Goal: Information Seeking & Learning: Learn about a topic

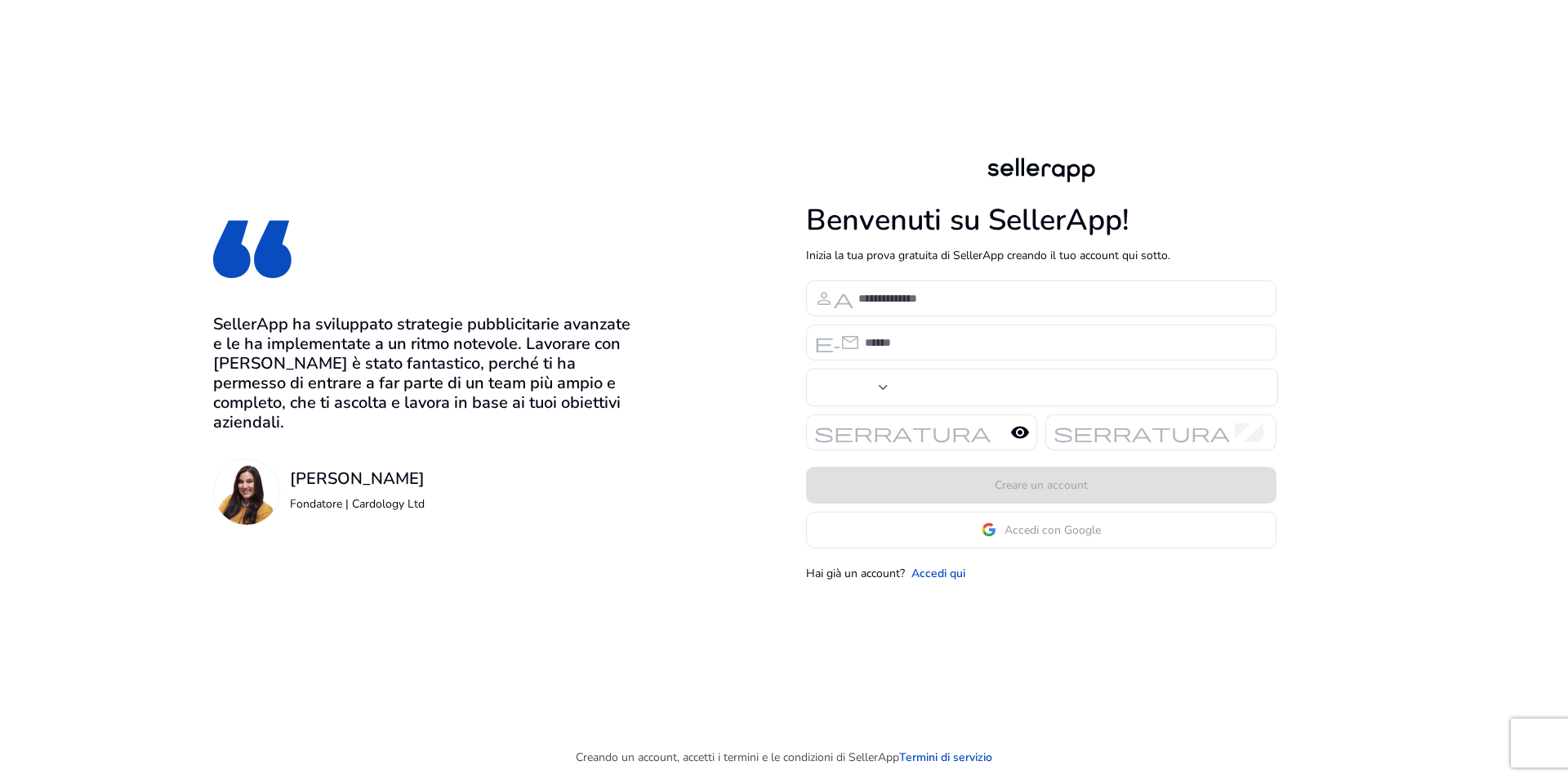
type input "***"
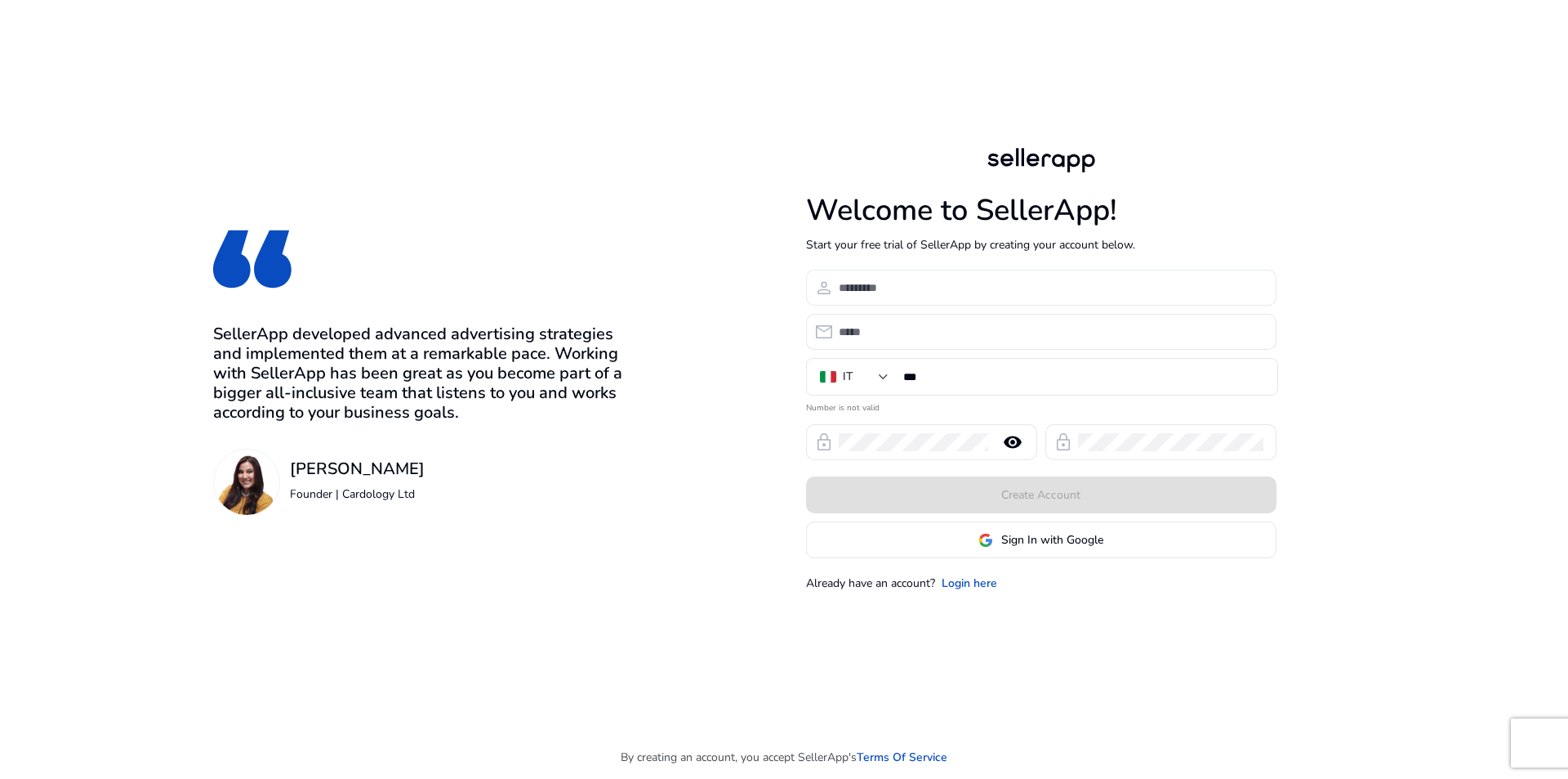
click at [1056, 277] on div at bounding box center [1051, 287] width 425 height 36
click at [1050, 286] on input at bounding box center [1051, 287] width 425 height 18
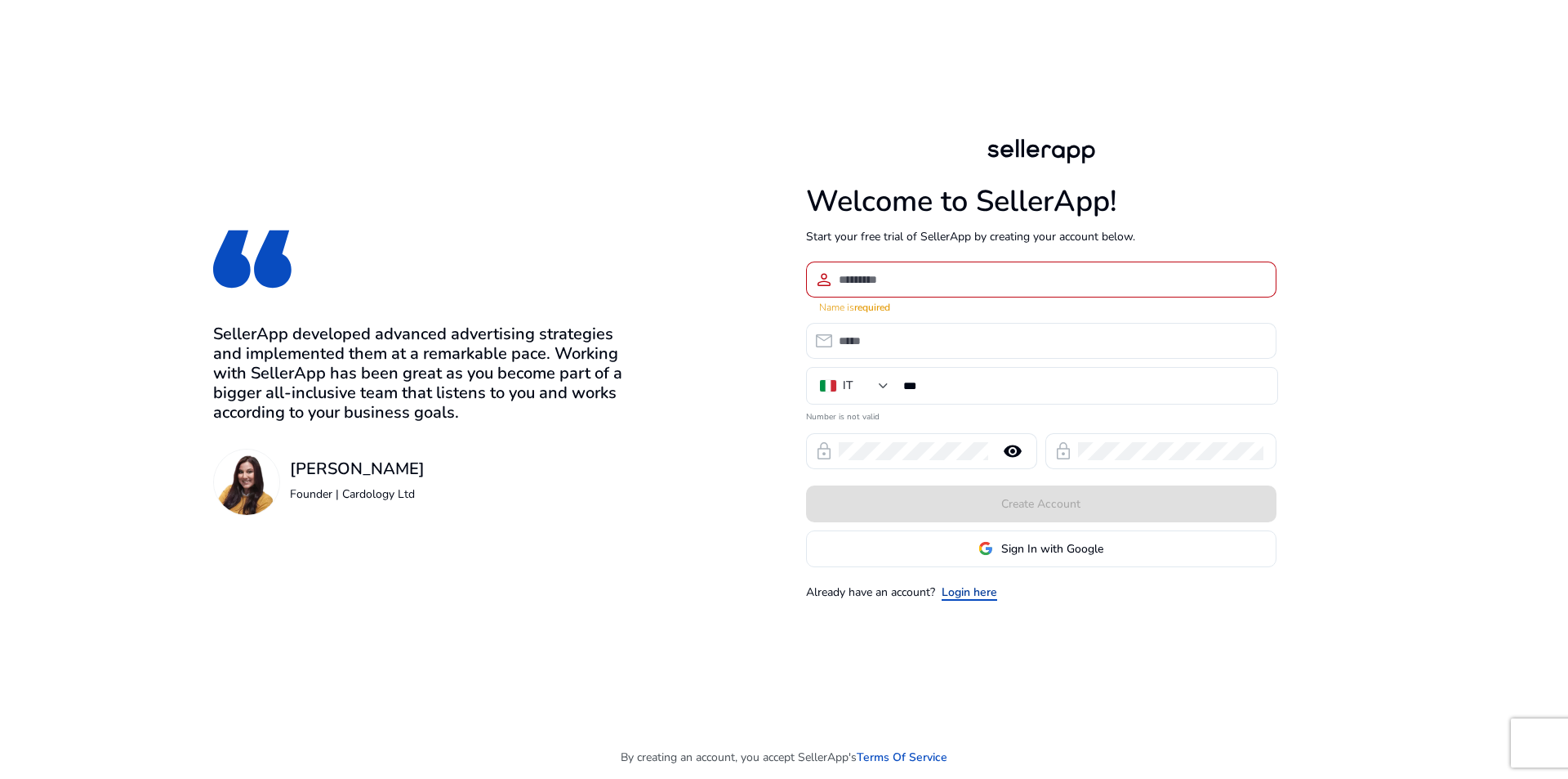
click at [983, 585] on link "Login here" at bounding box center [969, 592] width 55 height 17
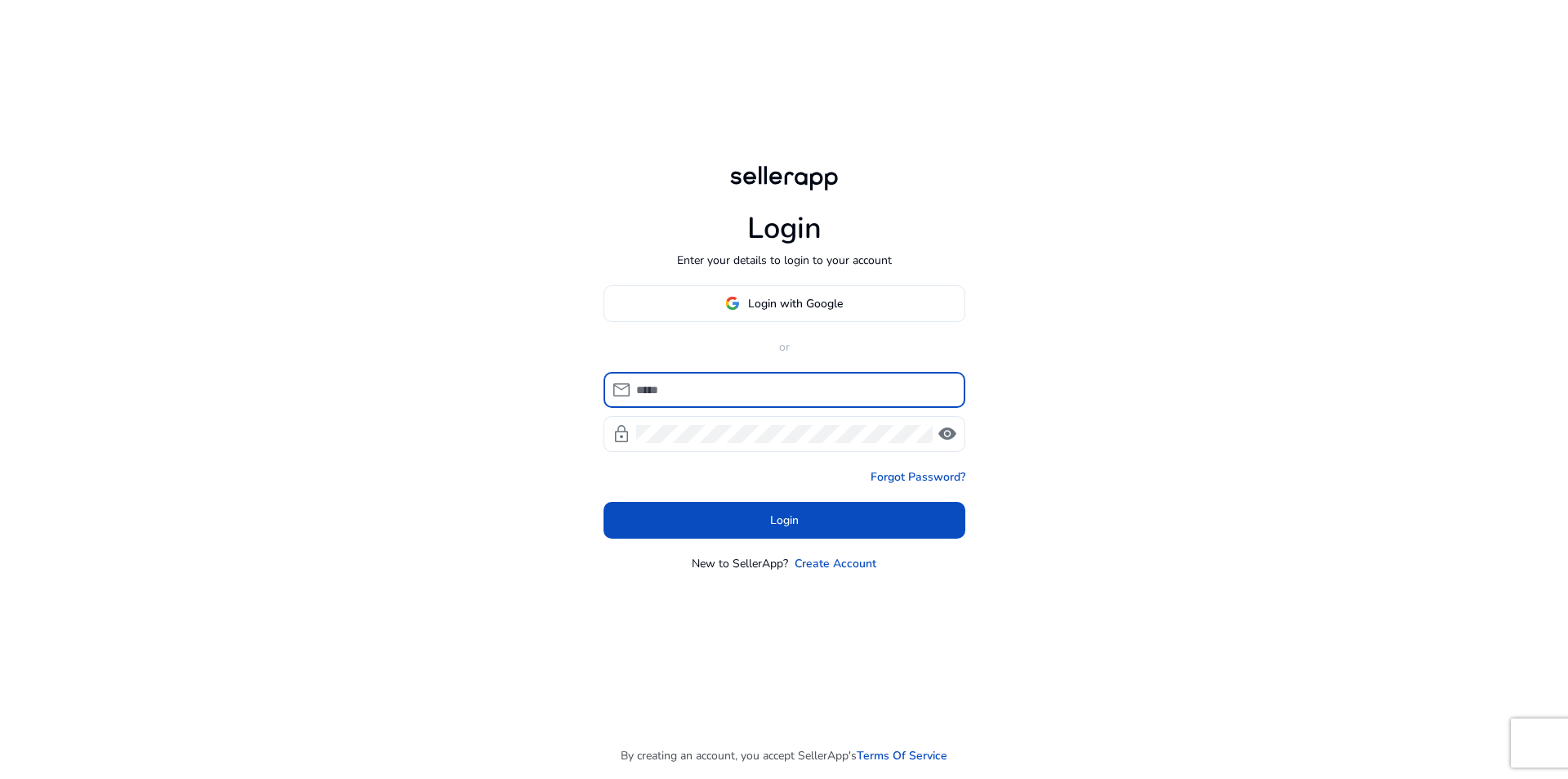
click at [831, 393] on input at bounding box center [793, 390] width 316 height 18
type input "**********"
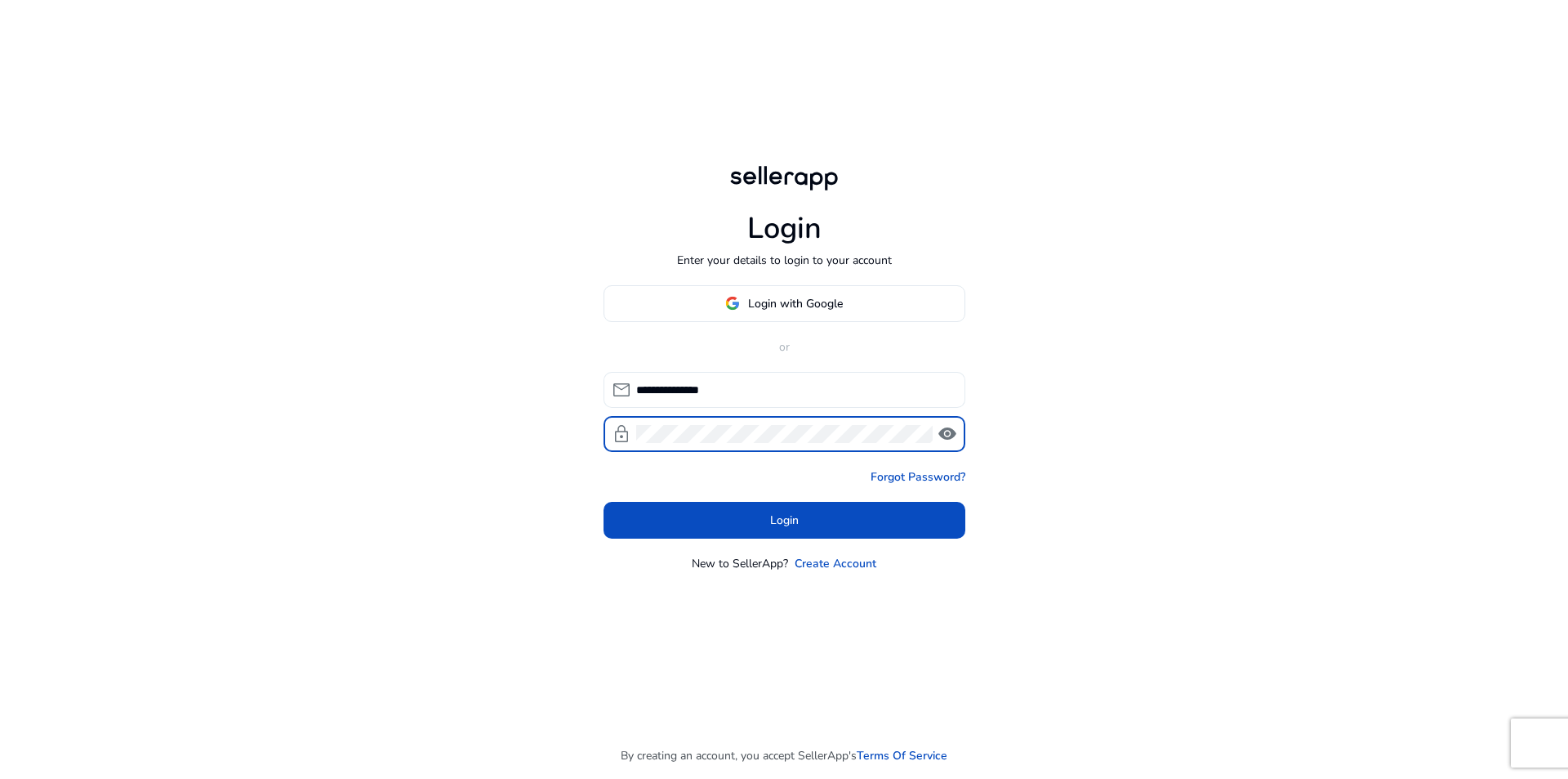
click button "Login" at bounding box center [784, 520] width 361 height 37
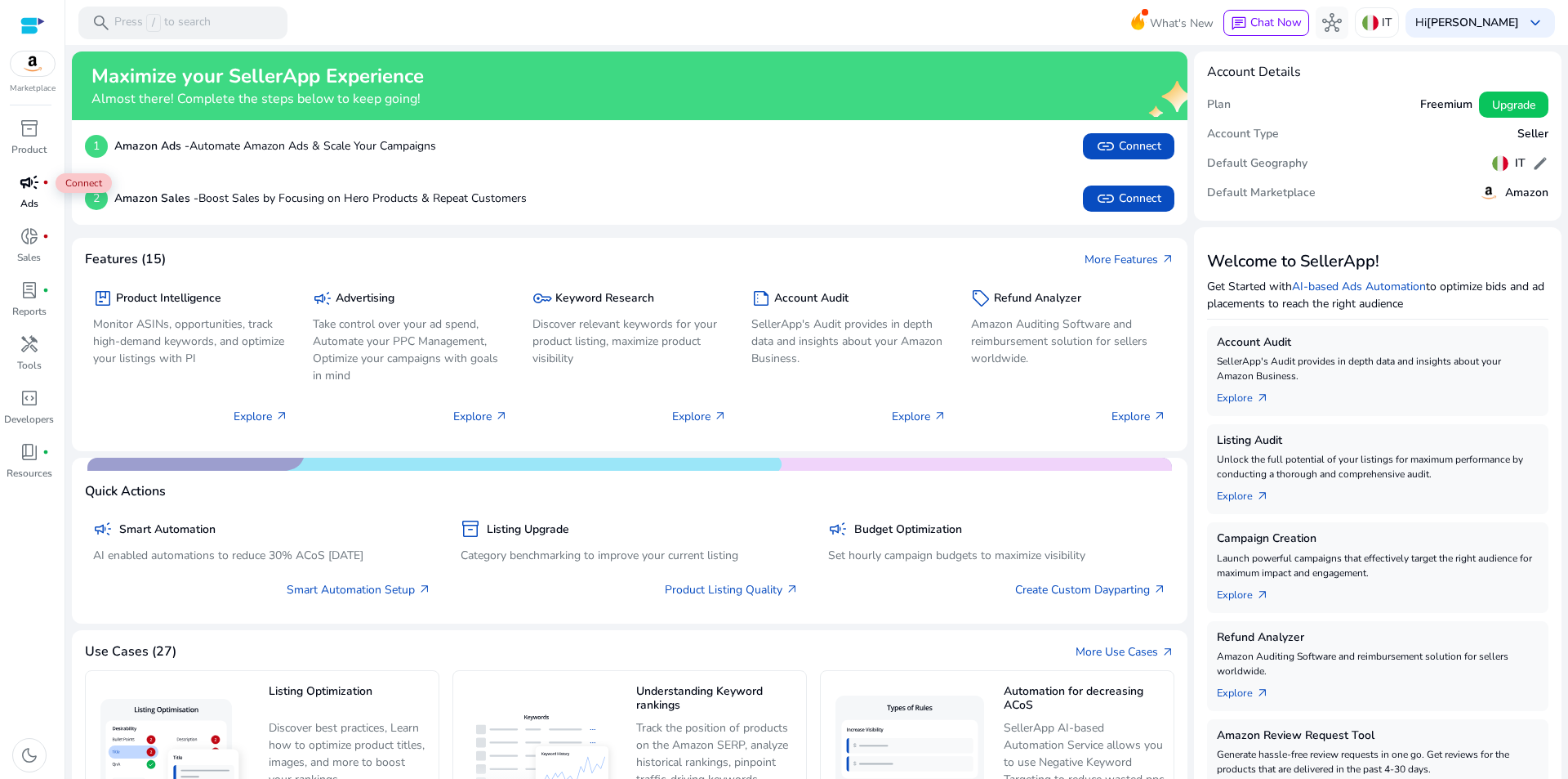
click at [28, 184] on span "campaign" at bounding box center [29, 182] width 19 height 19
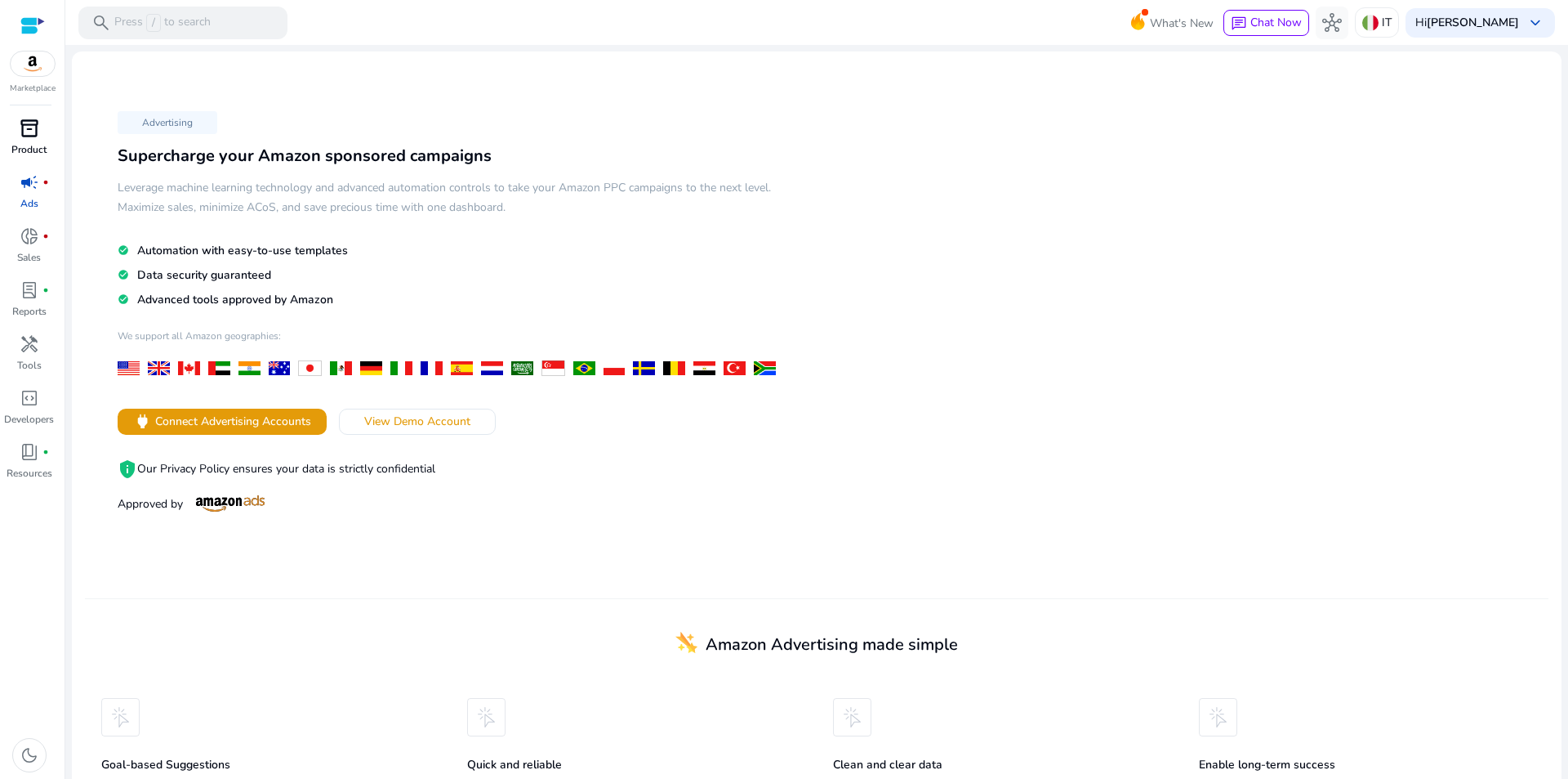
click at [34, 140] on div "inventory_2" at bounding box center [29, 128] width 45 height 26
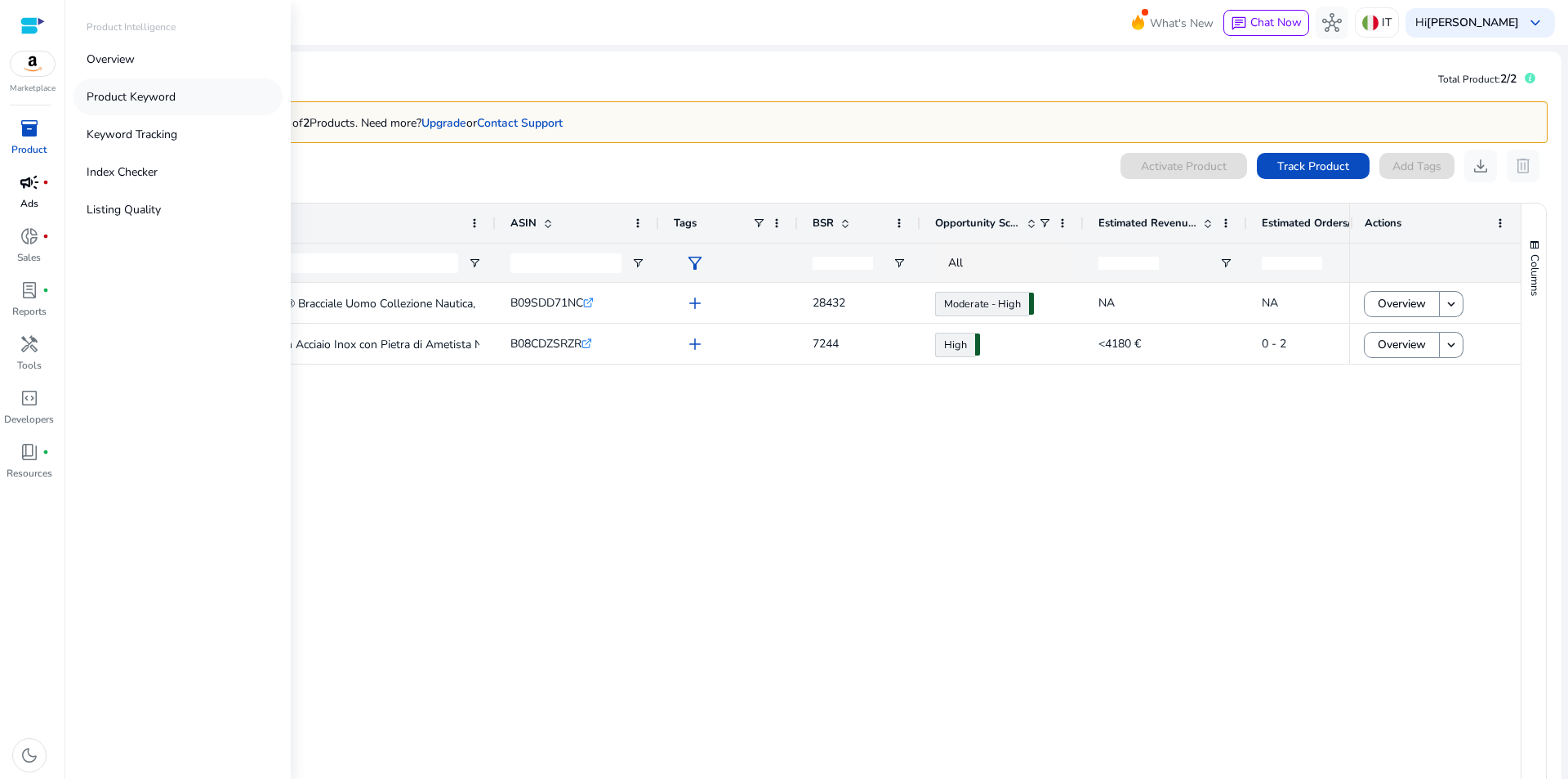
click at [179, 98] on link "Product Keyword" at bounding box center [178, 97] width 209 height 37
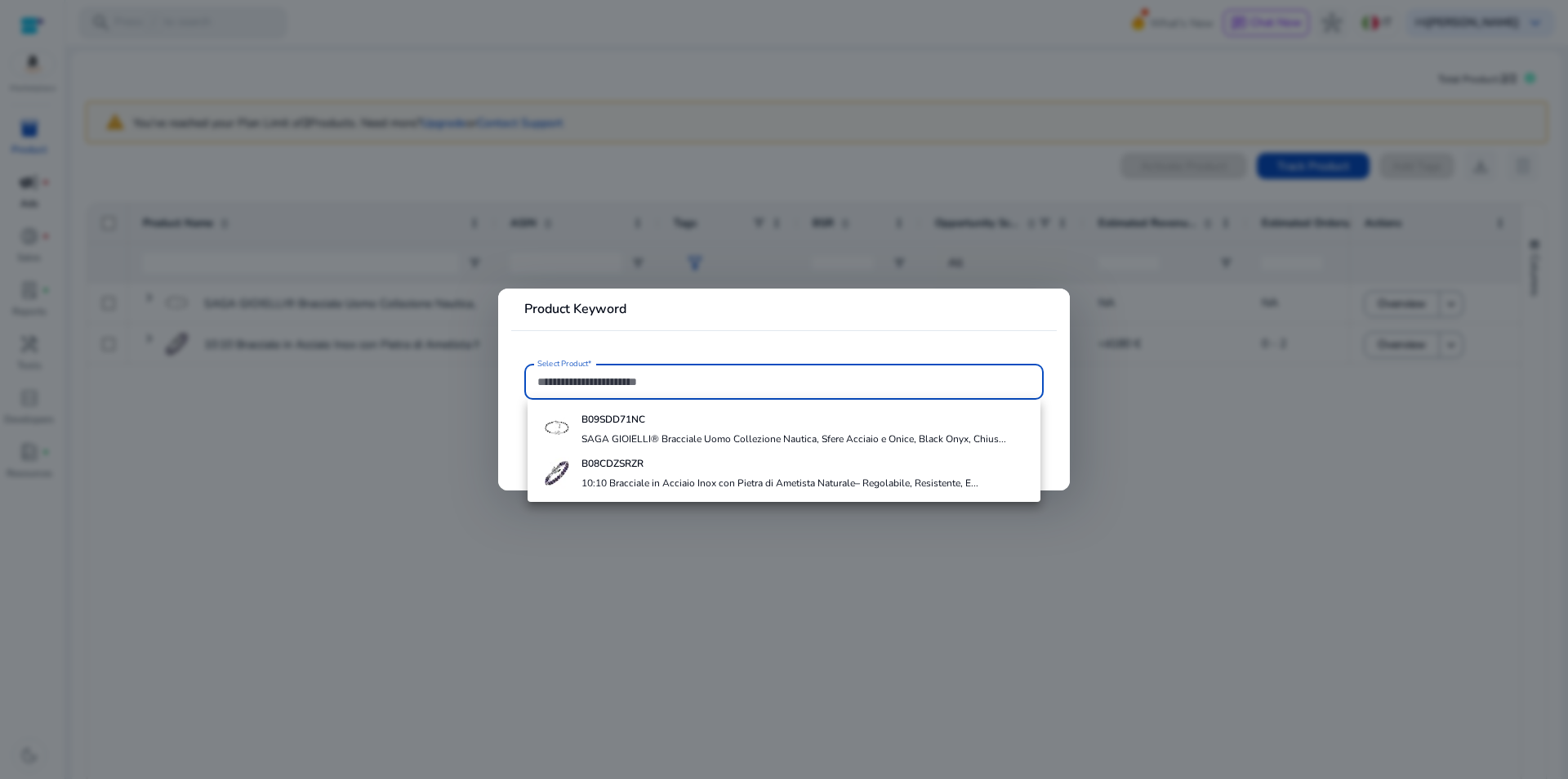
click at [394, 441] on div at bounding box center [784, 390] width 1568 height 779
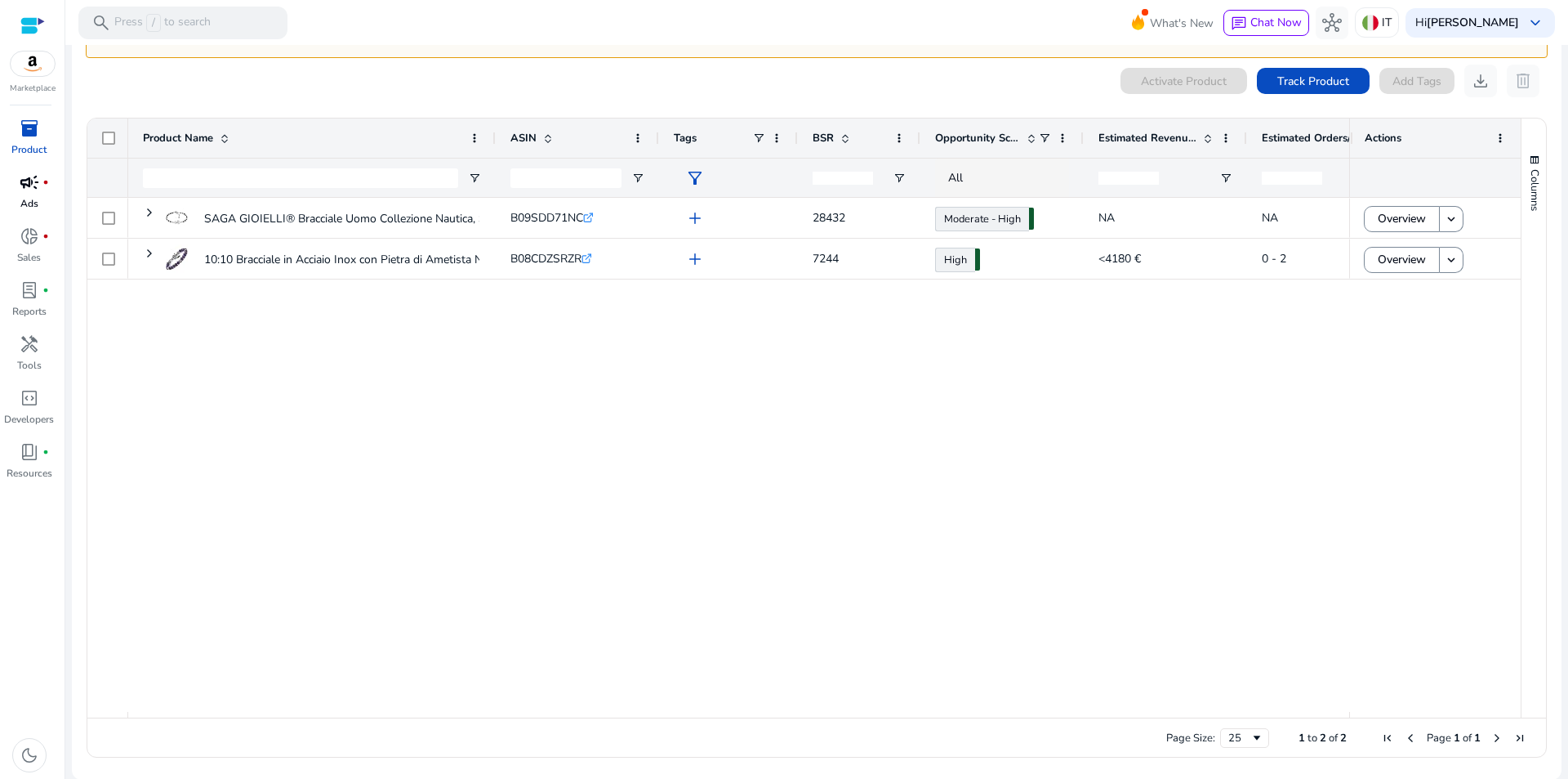
scroll to position [86, 0]
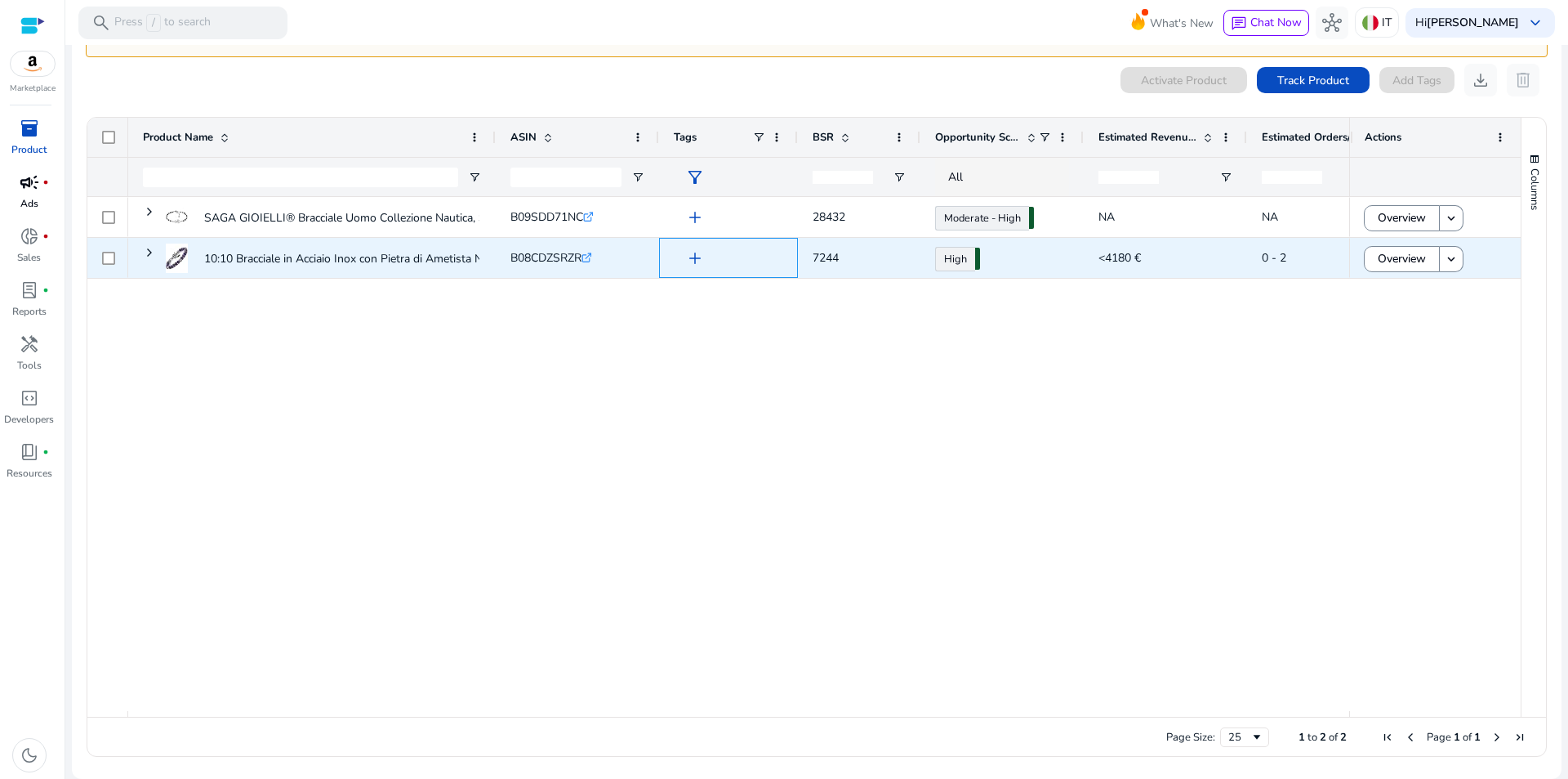
click at [692, 260] on span "add" at bounding box center [695, 258] width 19 height 19
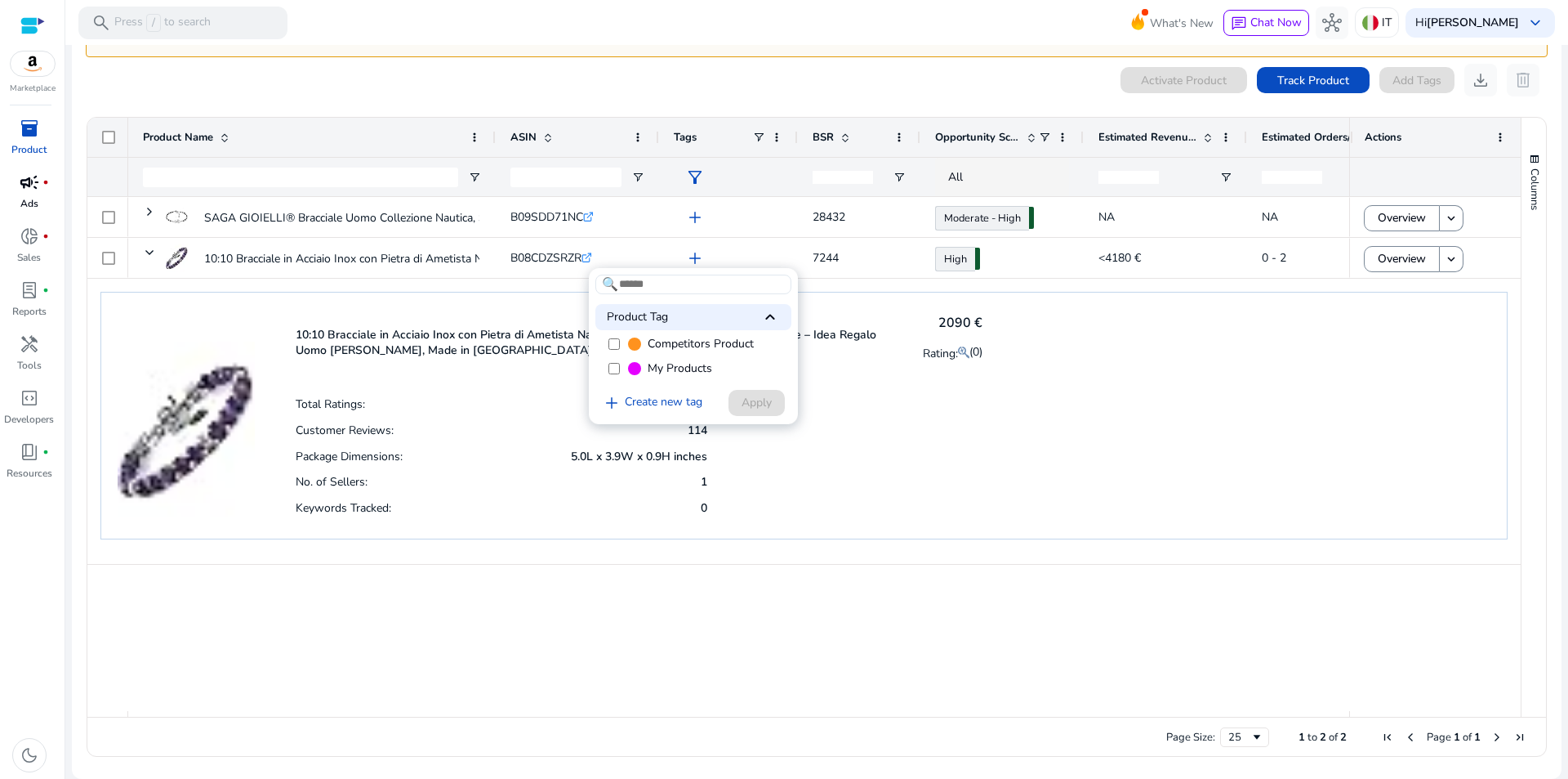
click at [672, 371] on span "My Products" at bounding box center [679, 368] width 65 height 16
click at [775, 402] on span at bounding box center [756, 402] width 56 height 40
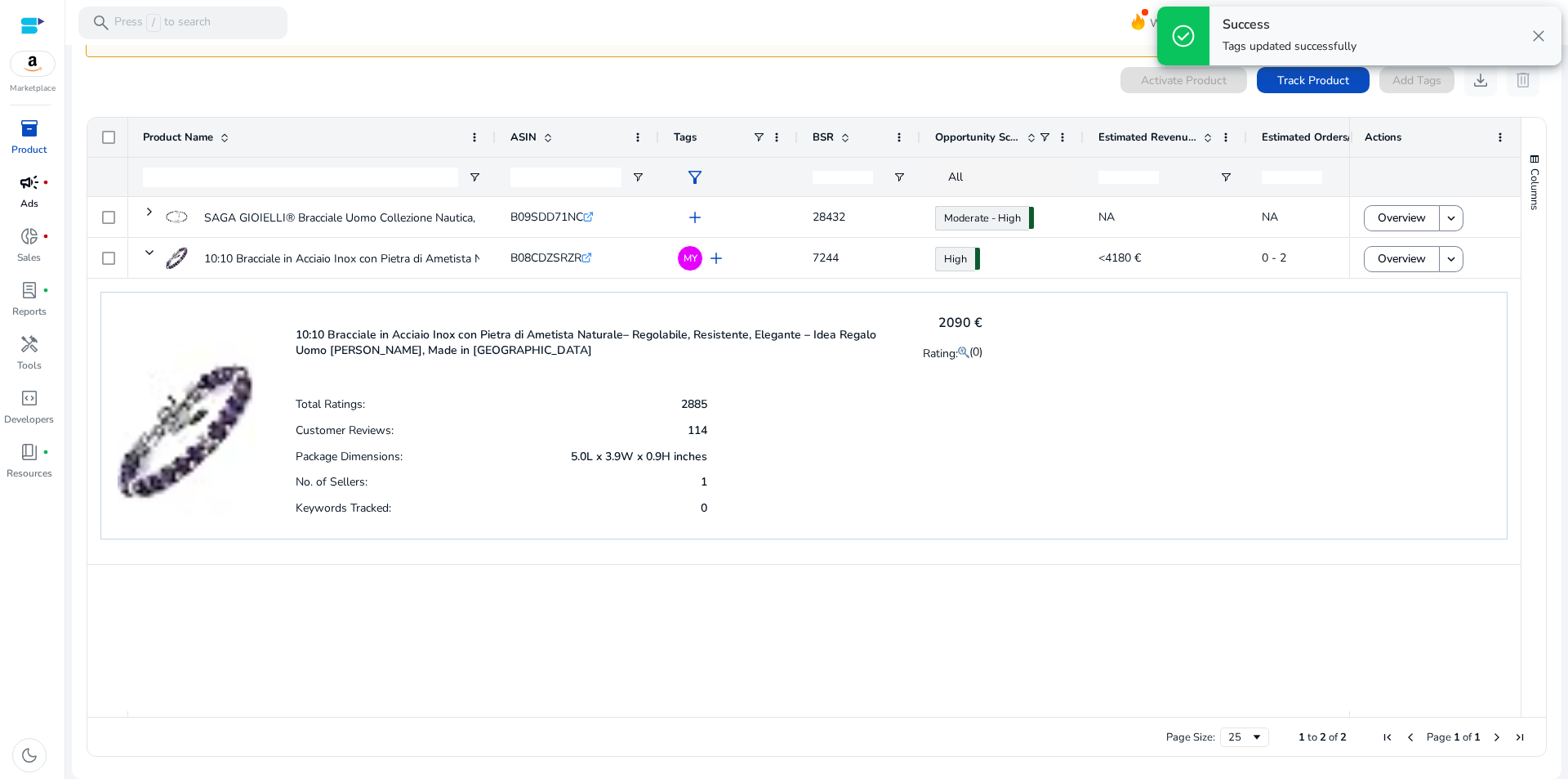
click at [916, 402] on div "Total Ratings: 2885 Customer Reviews: 114 Package Dimensions: 5.0L x 3.9W x 0.9…" at bounding box center [639, 455] width 687 height 130
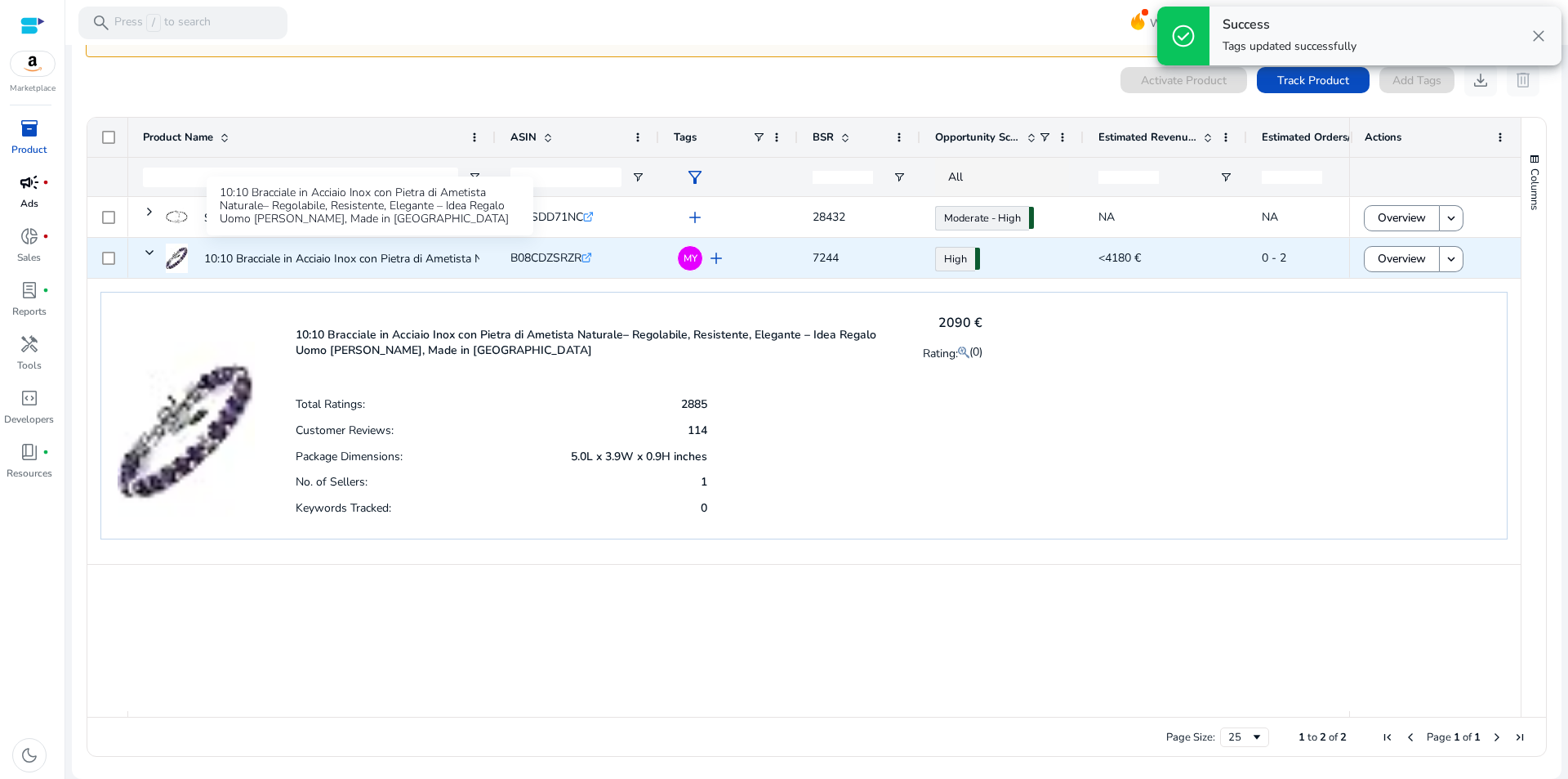
click at [328, 260] on p "10:10 Bracciale in Acciaio Inox con Pietra di Ametista Naturale–..." at bounding box center [366, 258] width 326 height 34
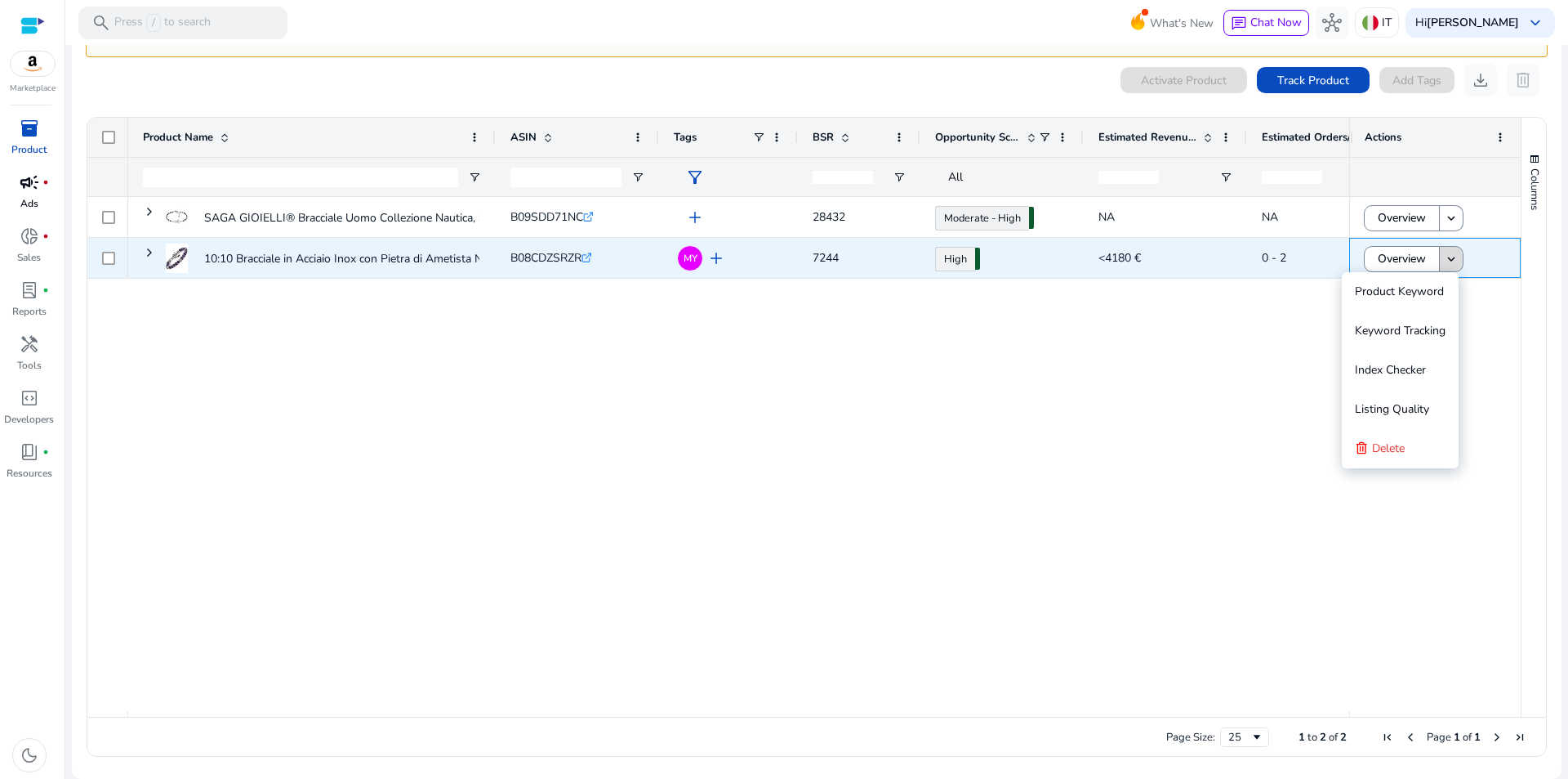
click at [1449, 261] on mat-icon "keyboard_arrow_down" at bounding box center [1450, 258] width 14 height 14
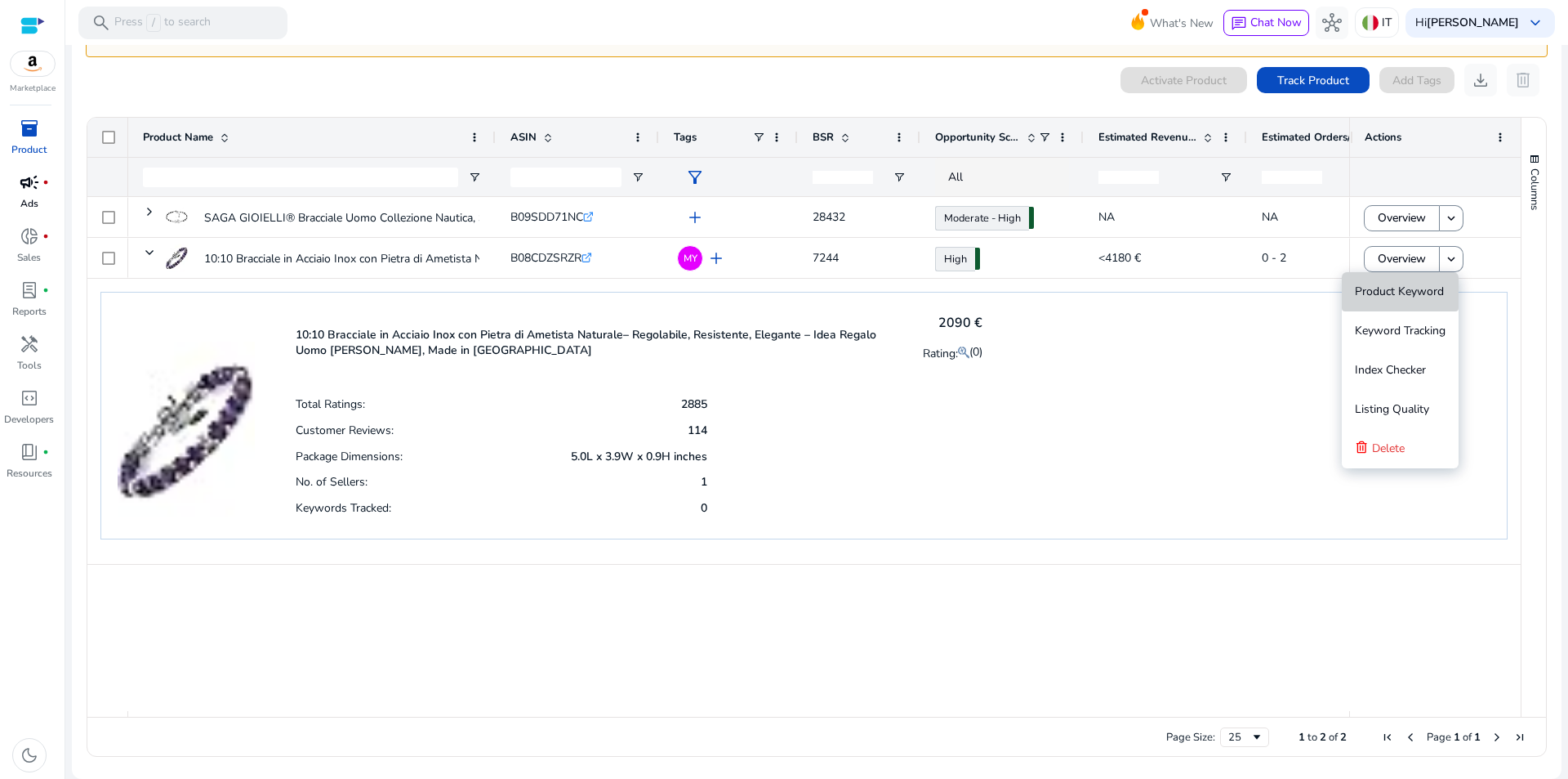
click at [1432, 292] on span "Product Keyword" at bounding box center [1399, 291] width 89 height 15
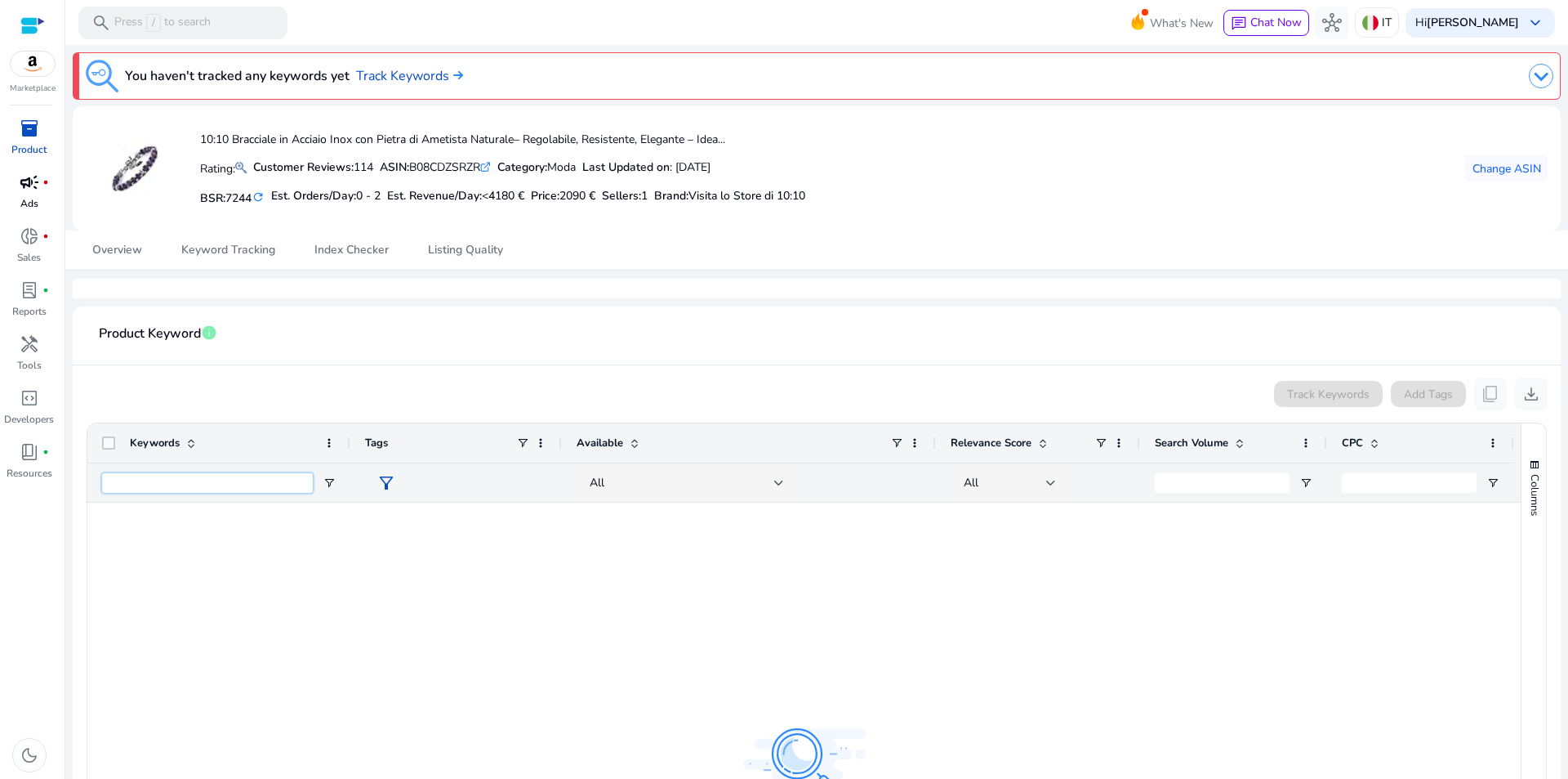
click at [216, 479] on input "Keywords Filter Input" at bounding box center [208, 482] width 211 height 19
click at [211, 248] on span "Keyword Tracking" at bounding box center [228, 250] width 94 height 12
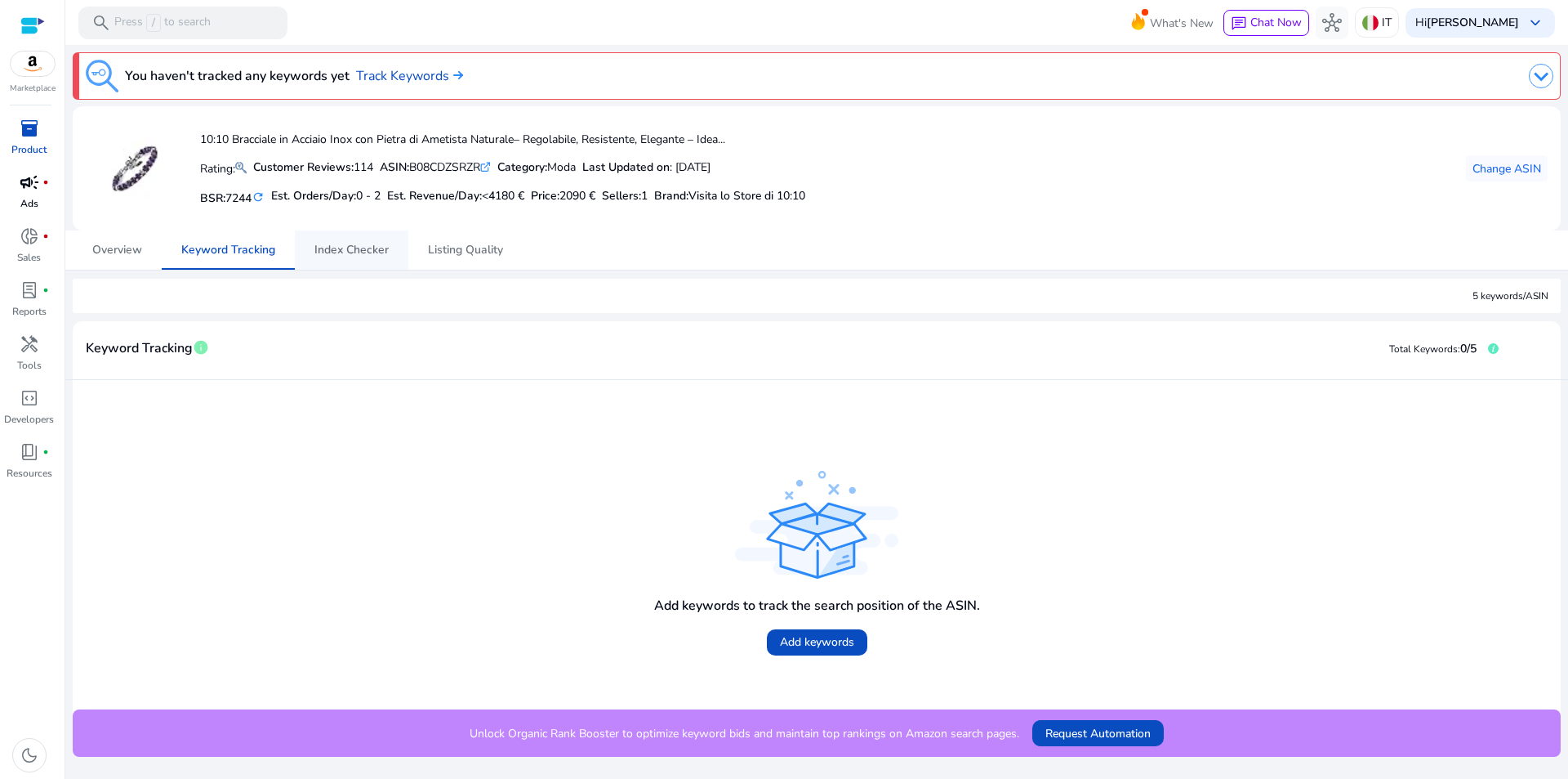
click at [373, 245] on span "Index Checker" at bounding box center [351, 250] width 74 height 12
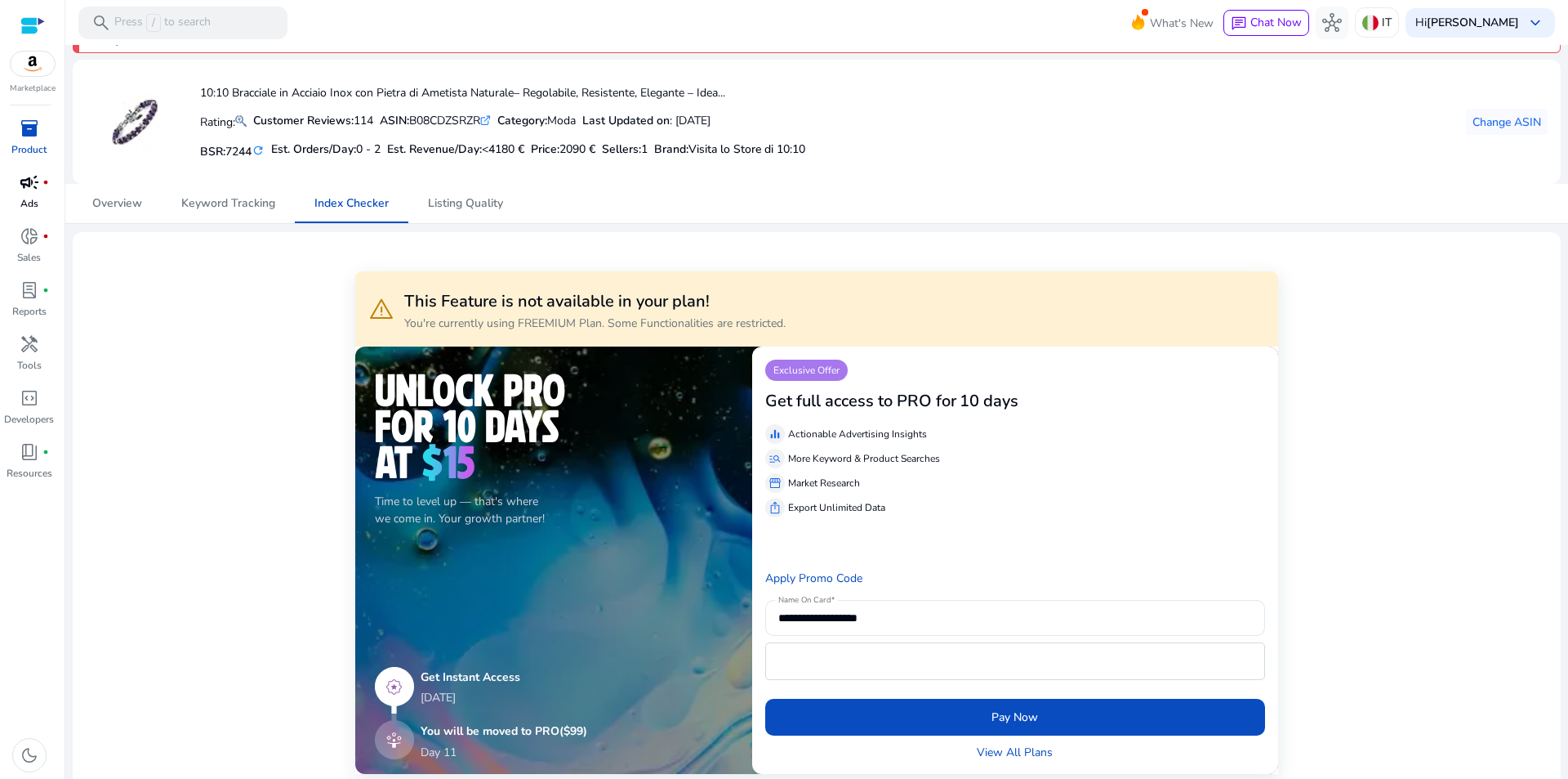
scroll to position [8, 0]
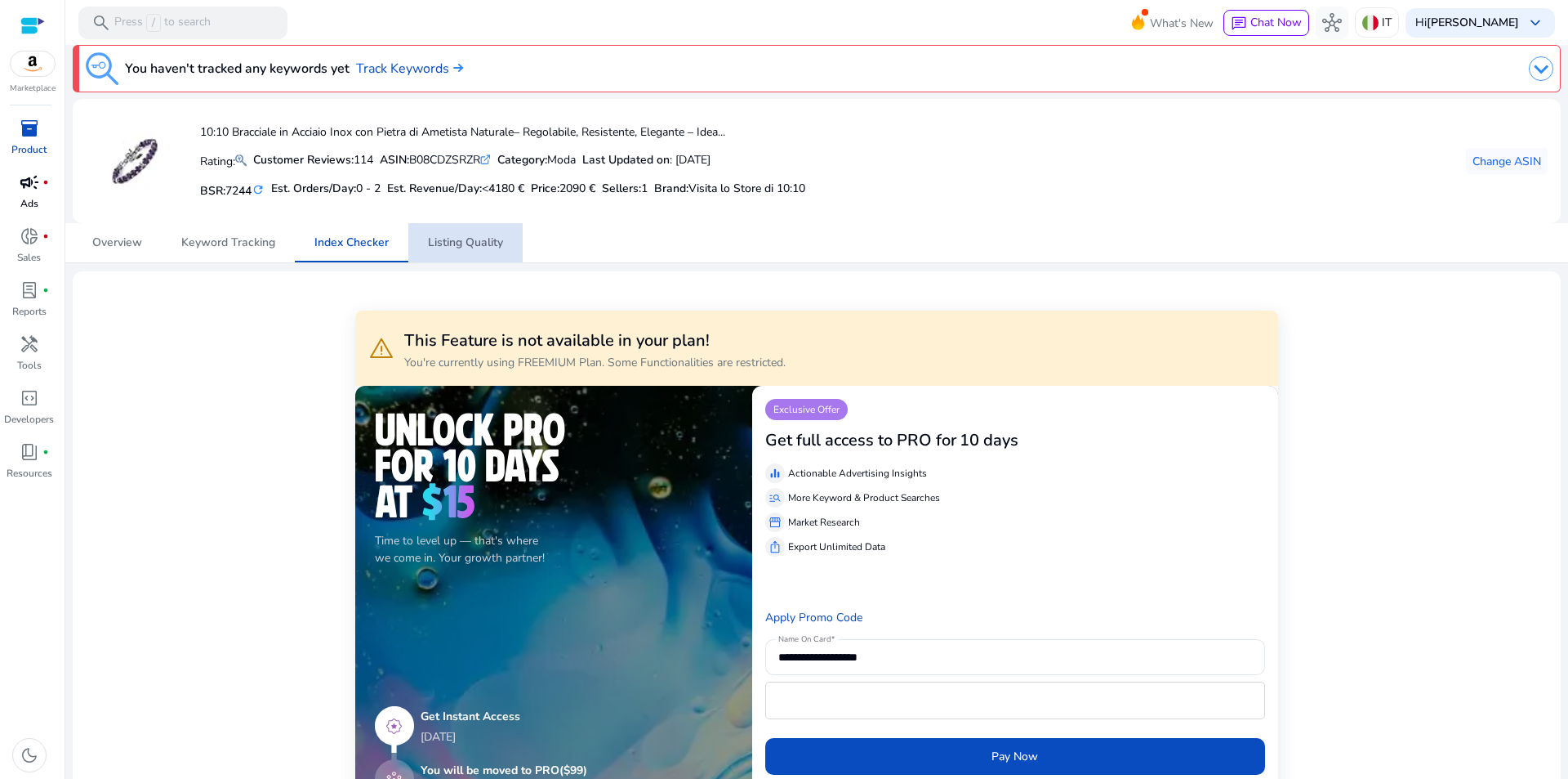
click at [490, 237] on span "Listing Quality" at bounding box center [466, 243] width 75 height 12
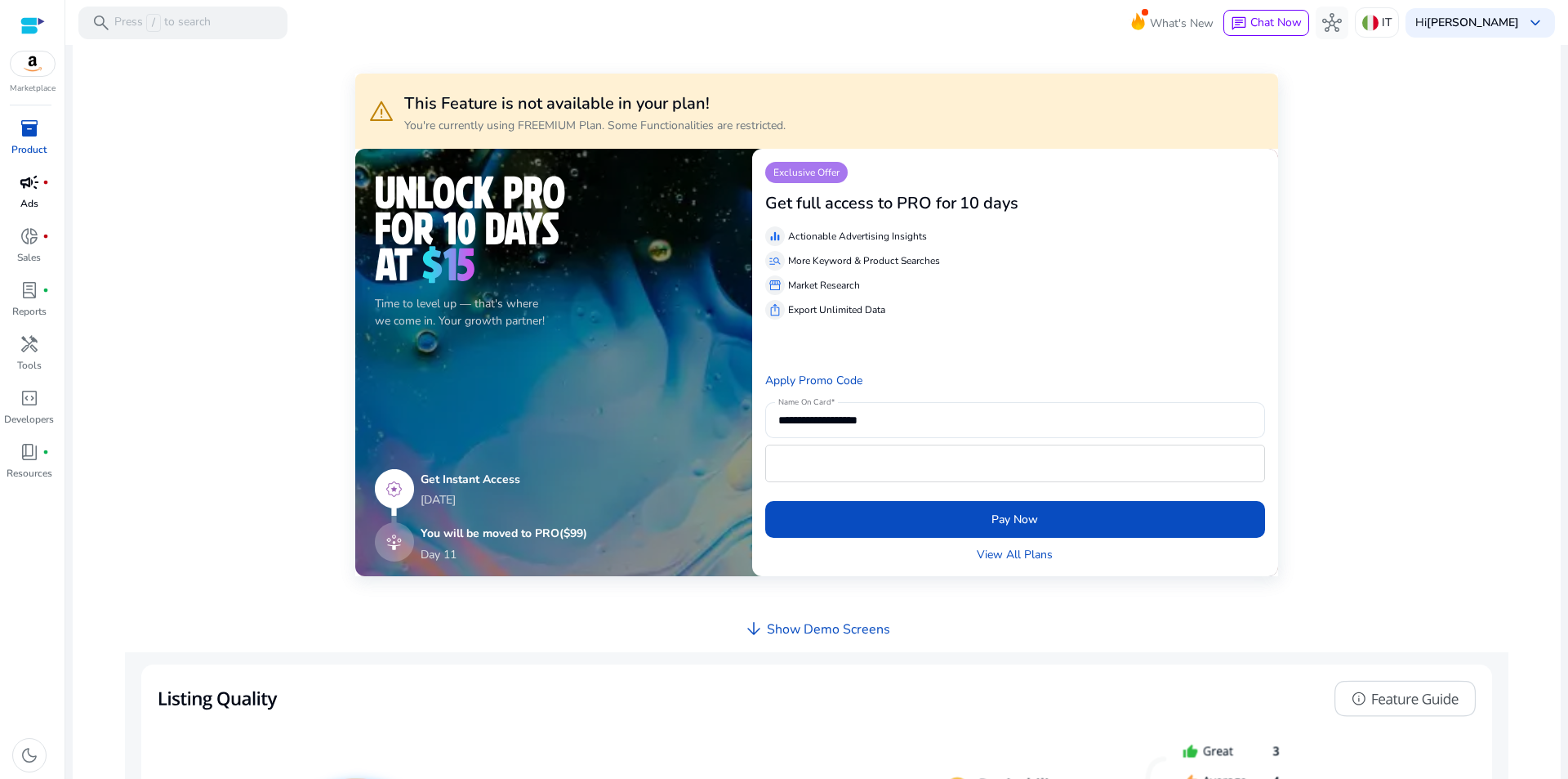
scroll to position [245, 0]
click at [865, 625] on h4 "Show Demo Screens" at bounding box center [829, 628] width 124 height 15
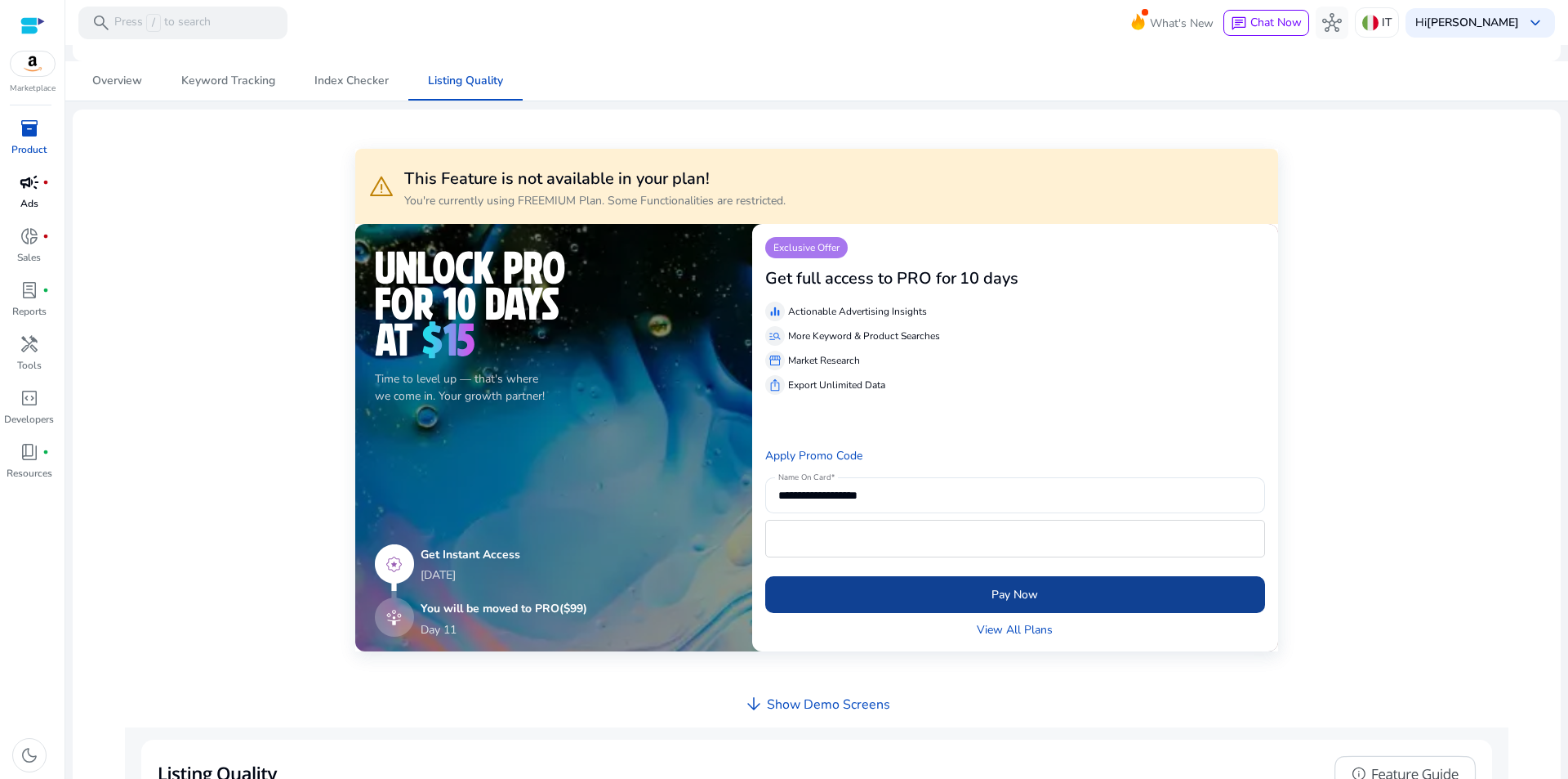
scroll to position [161, 0]
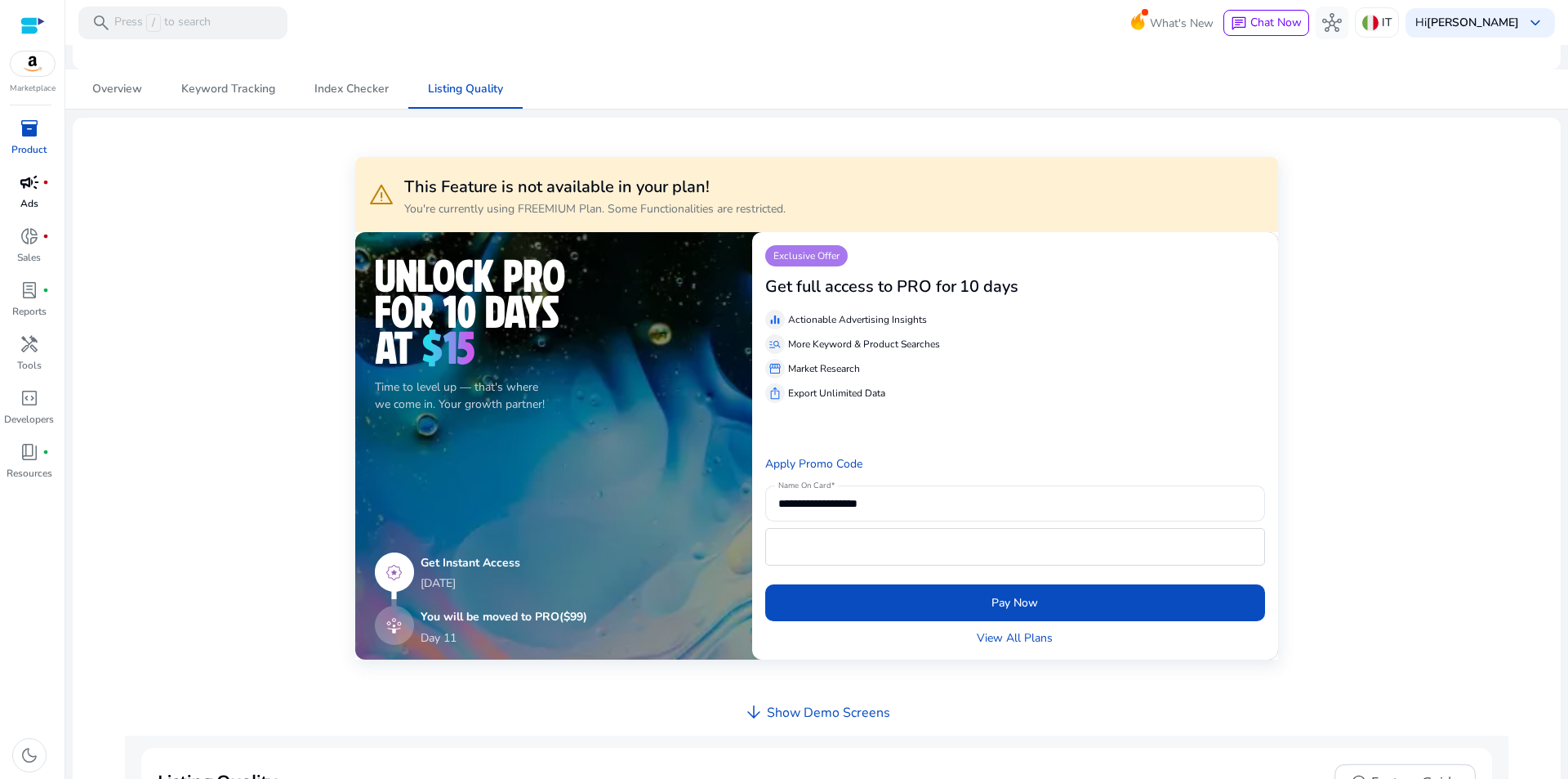
click at [874, 391] on p "Export Unlimited Data" at bounding box center [837, 392] width 98 height 14
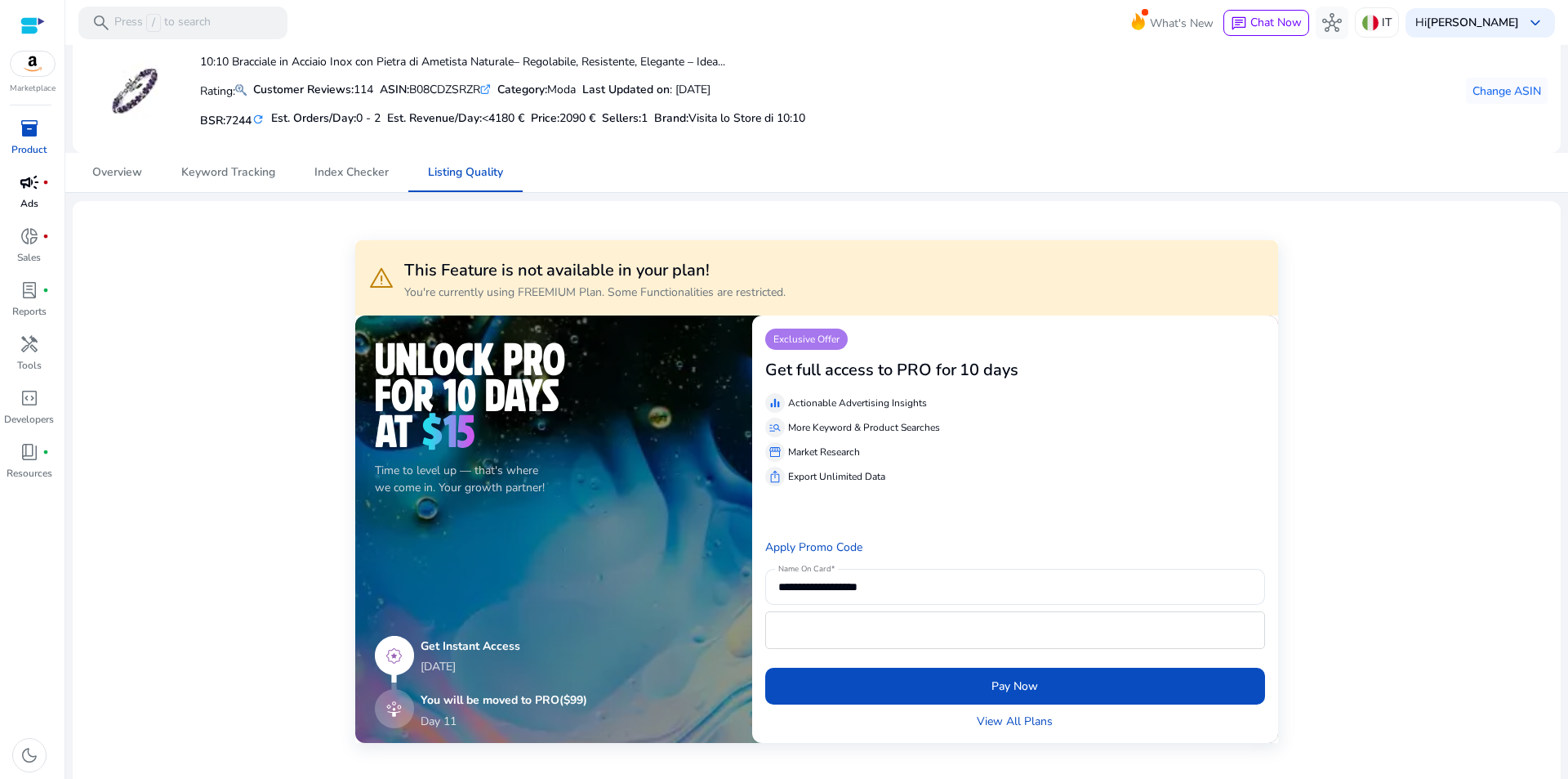
scroll to position [0, 0]
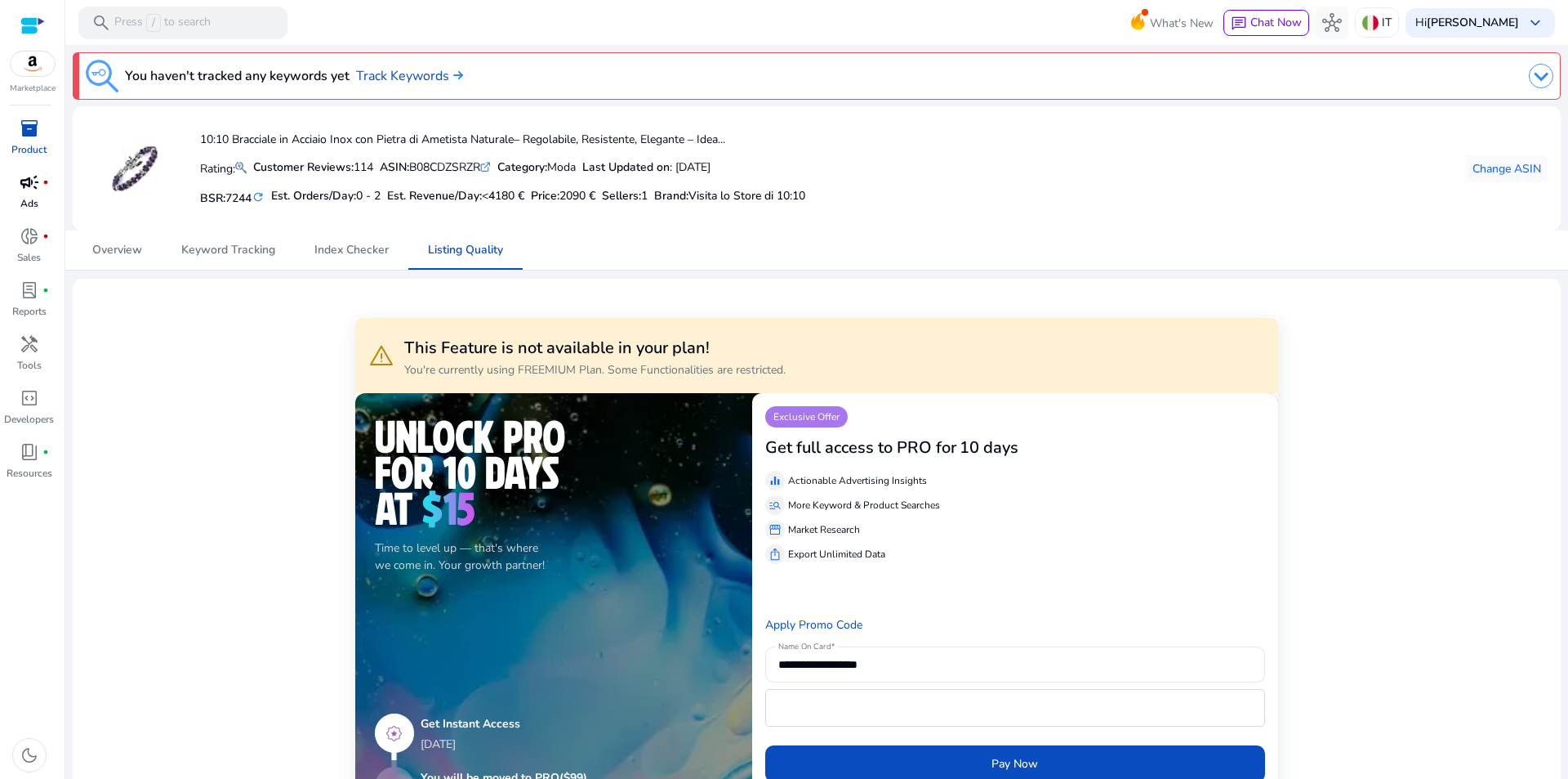
click at [37, 131] on span "inventory_2" at bounding box center [29, 129] width 19 height 19
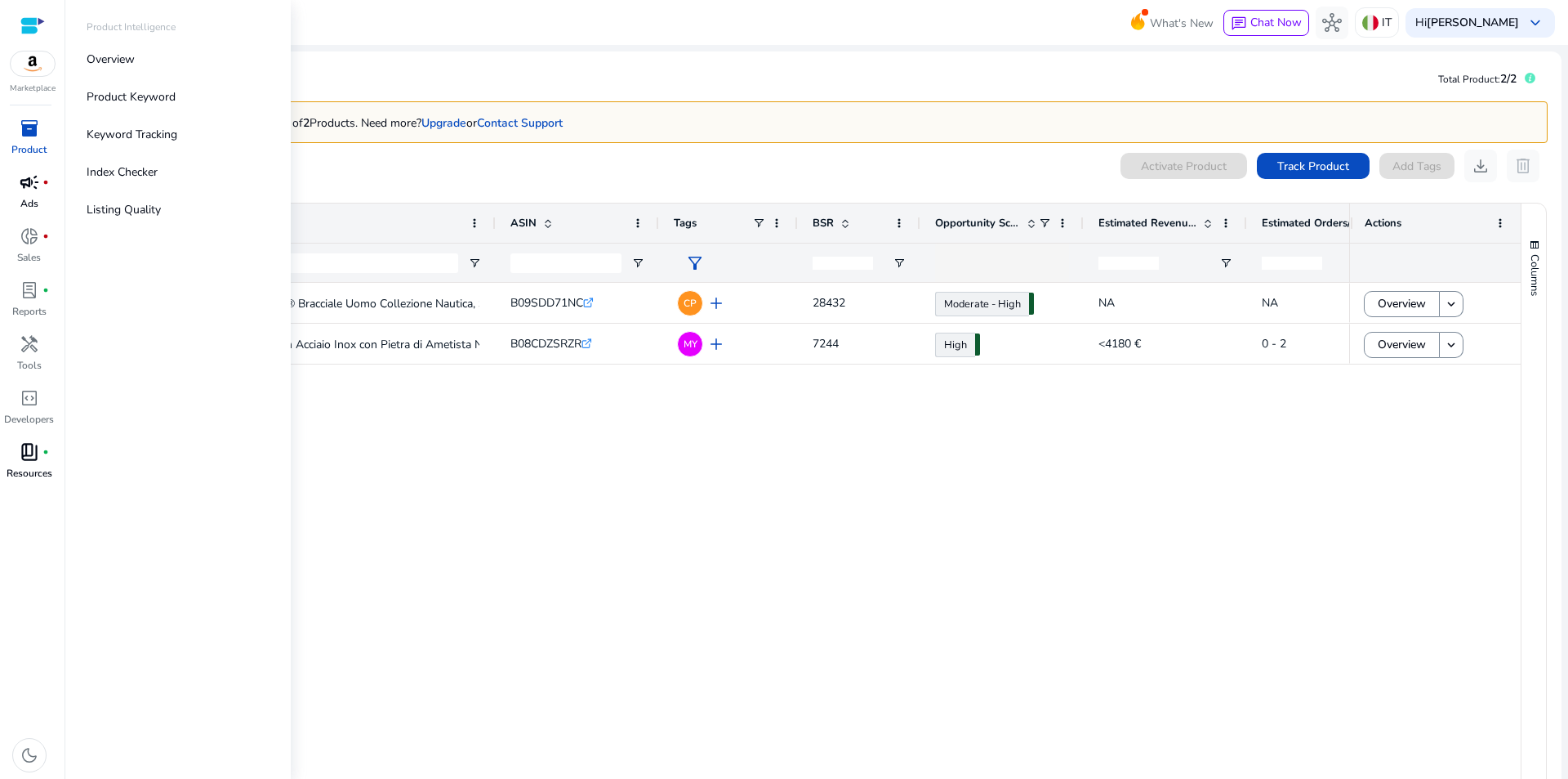
click at [27, 457] on span "book_4" at bounding box center [29, 451] width 19 height 19
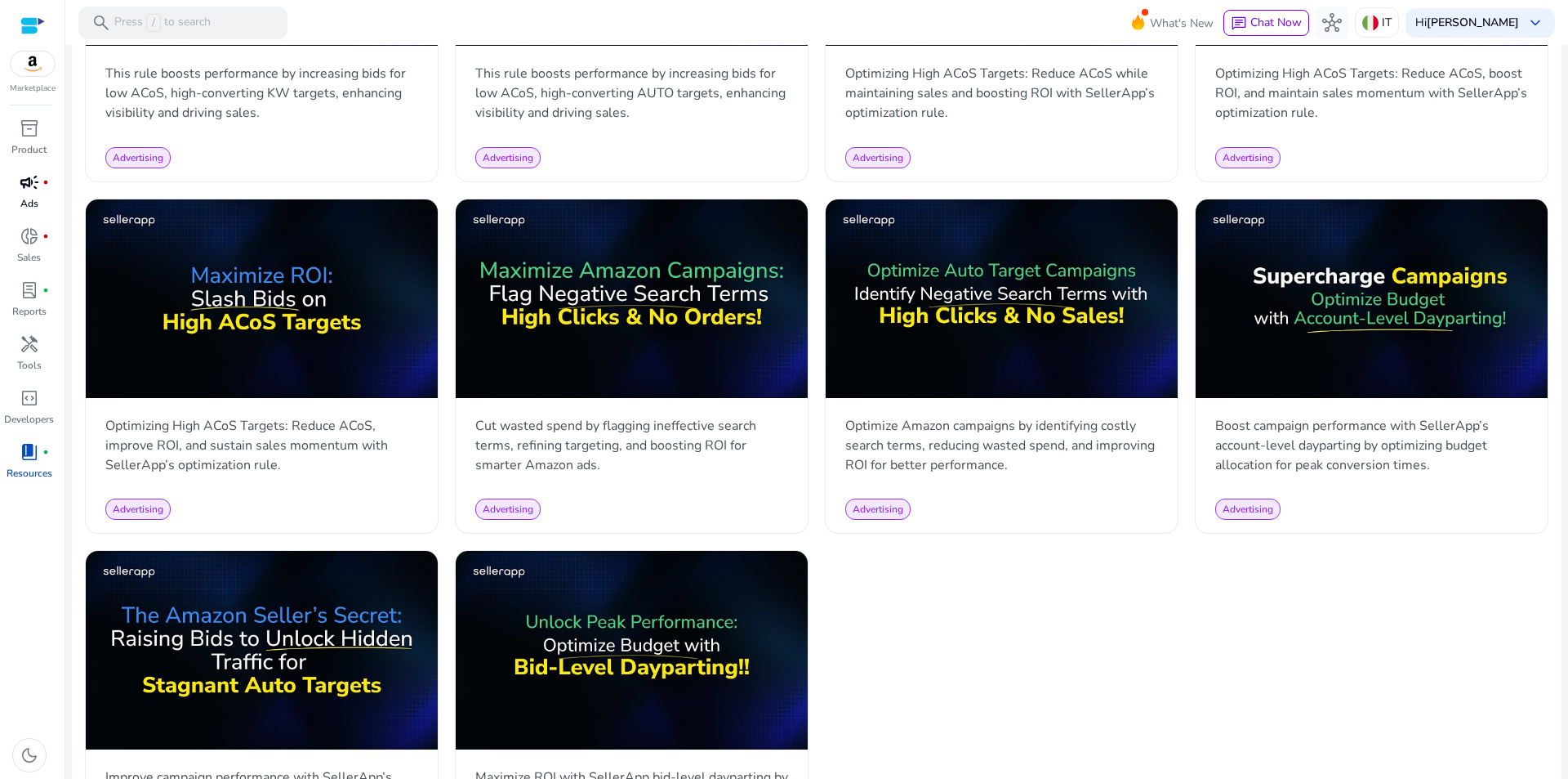
scroll to position [1389, 0]
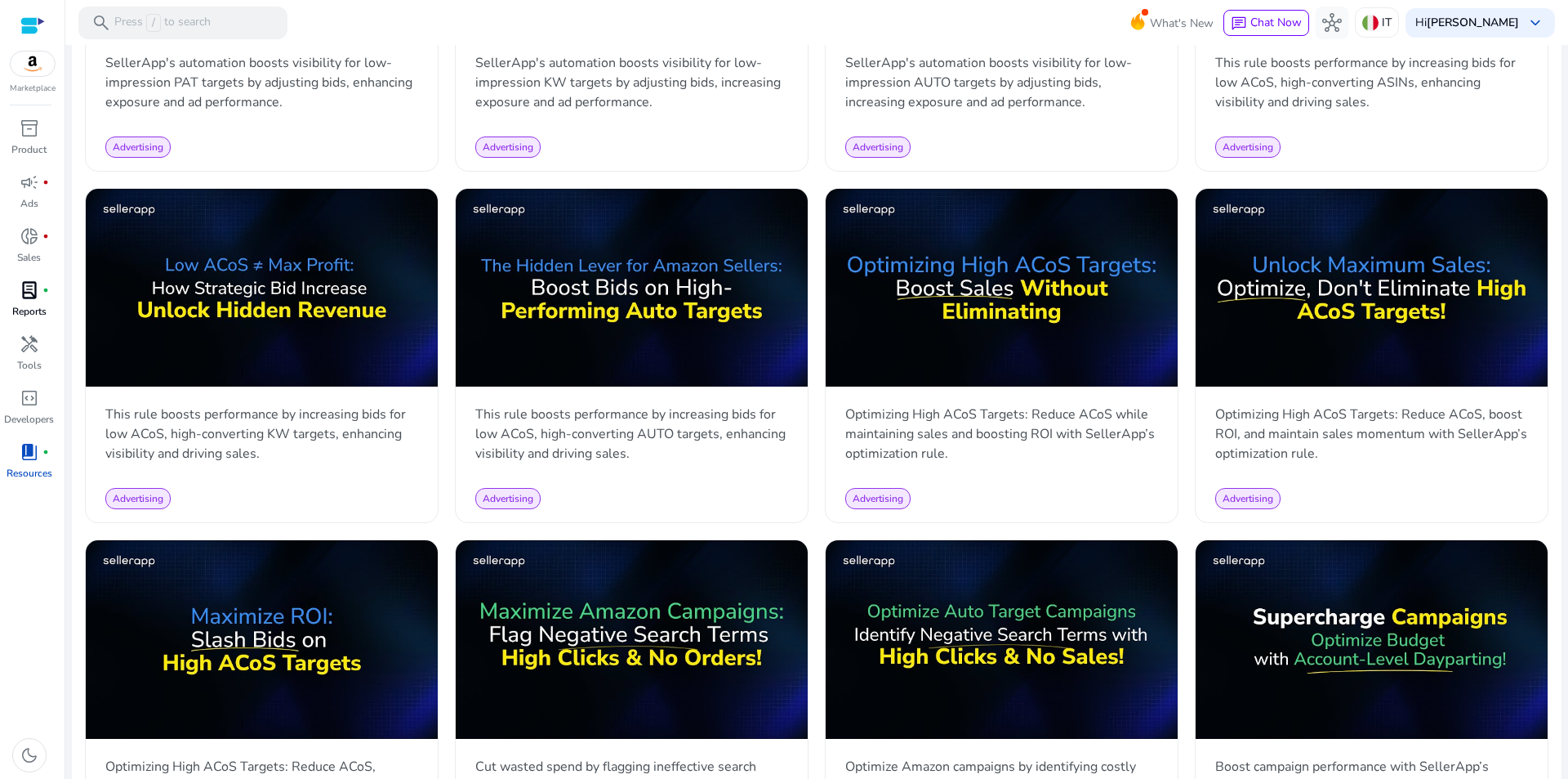
scroll to position [980, 0]
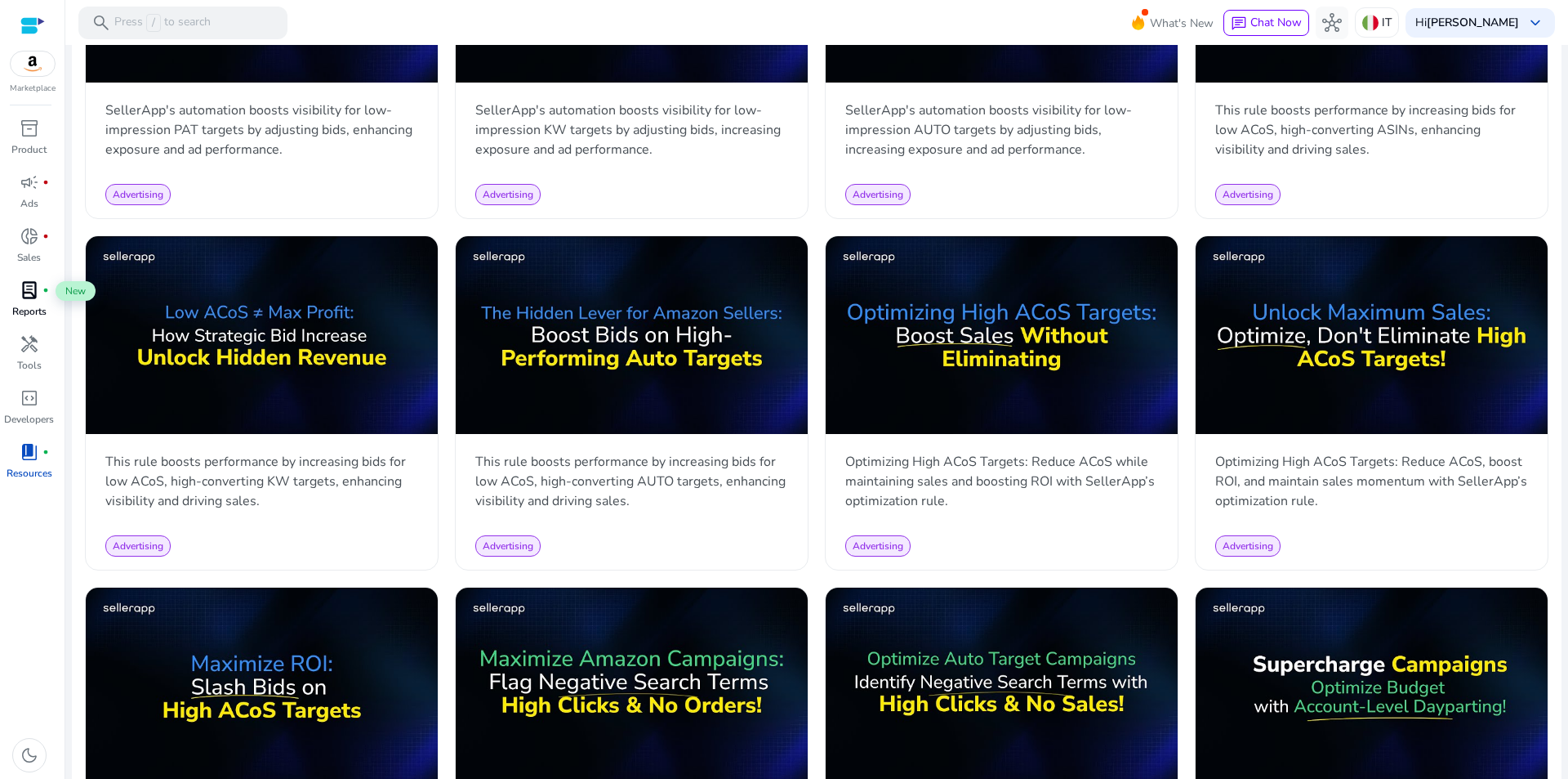
click at [32, 292] on span "lab_profile" at bounding box center [29, 290] width 19 height 19
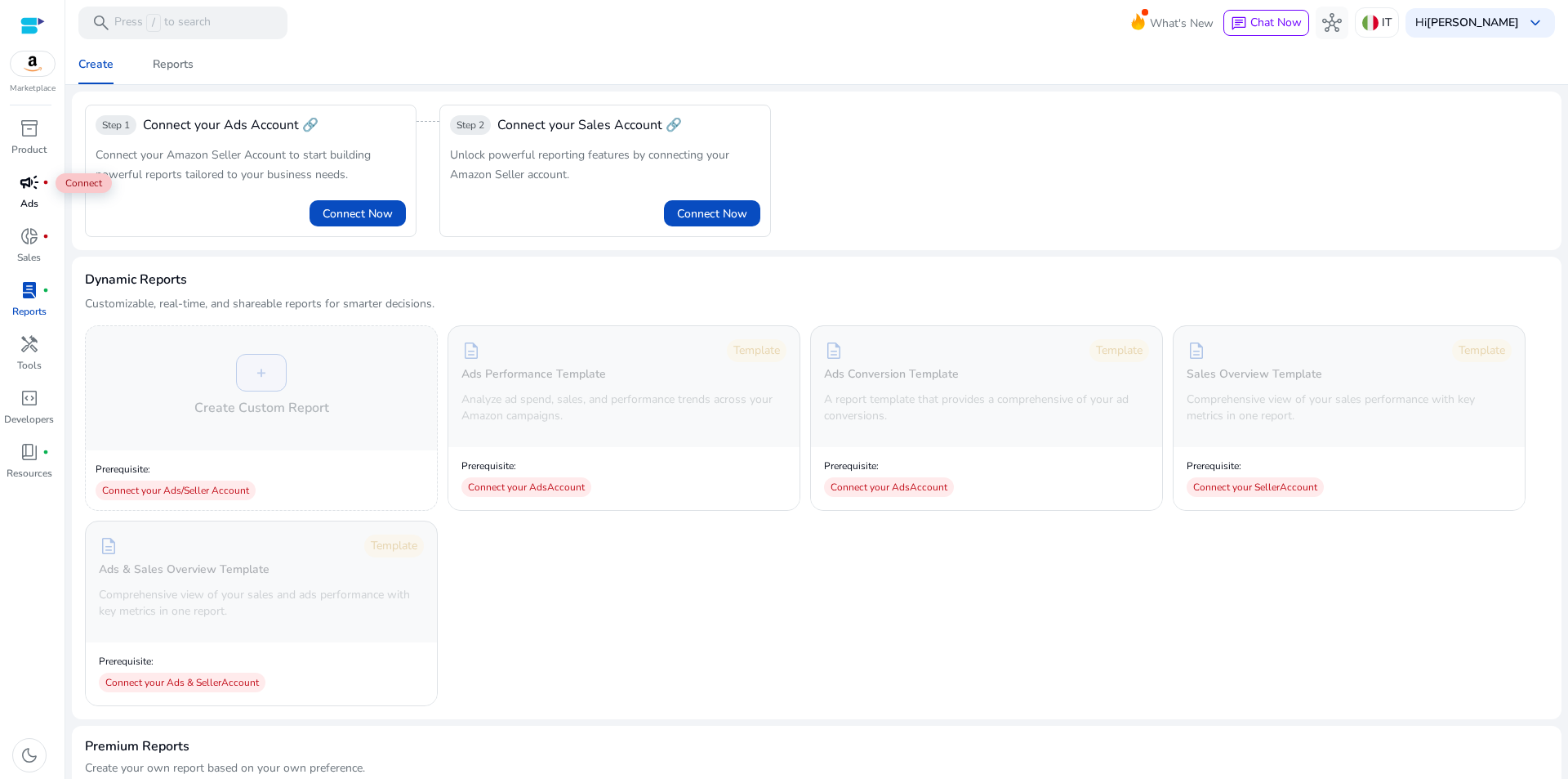
click at [33, 188] on span "campaign" at bounding box center [29, 182] width 19 height 19
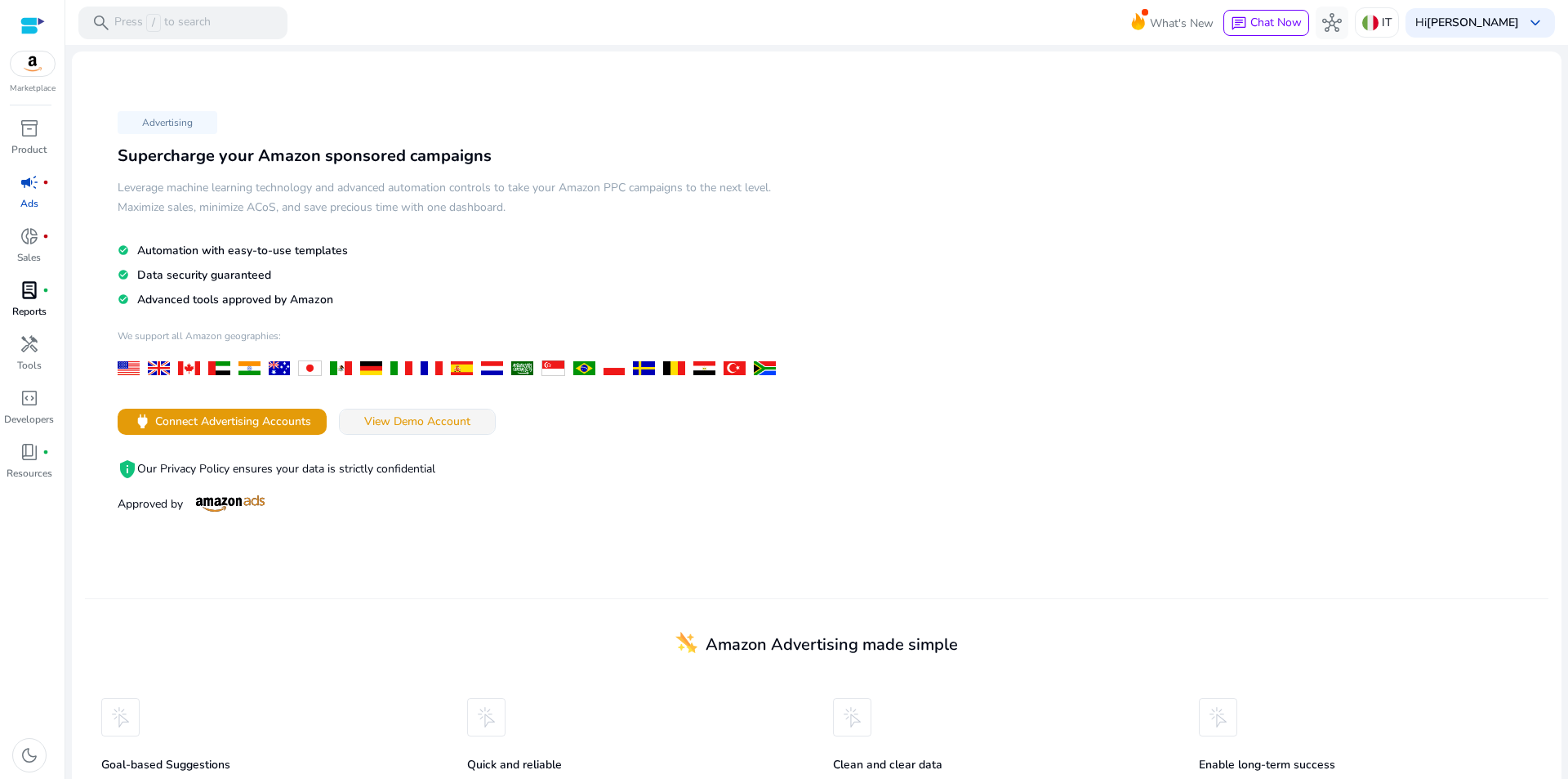
click at [439, 417] on span "View Demo Account" at bounding box center [417, 421] width 106 height 17
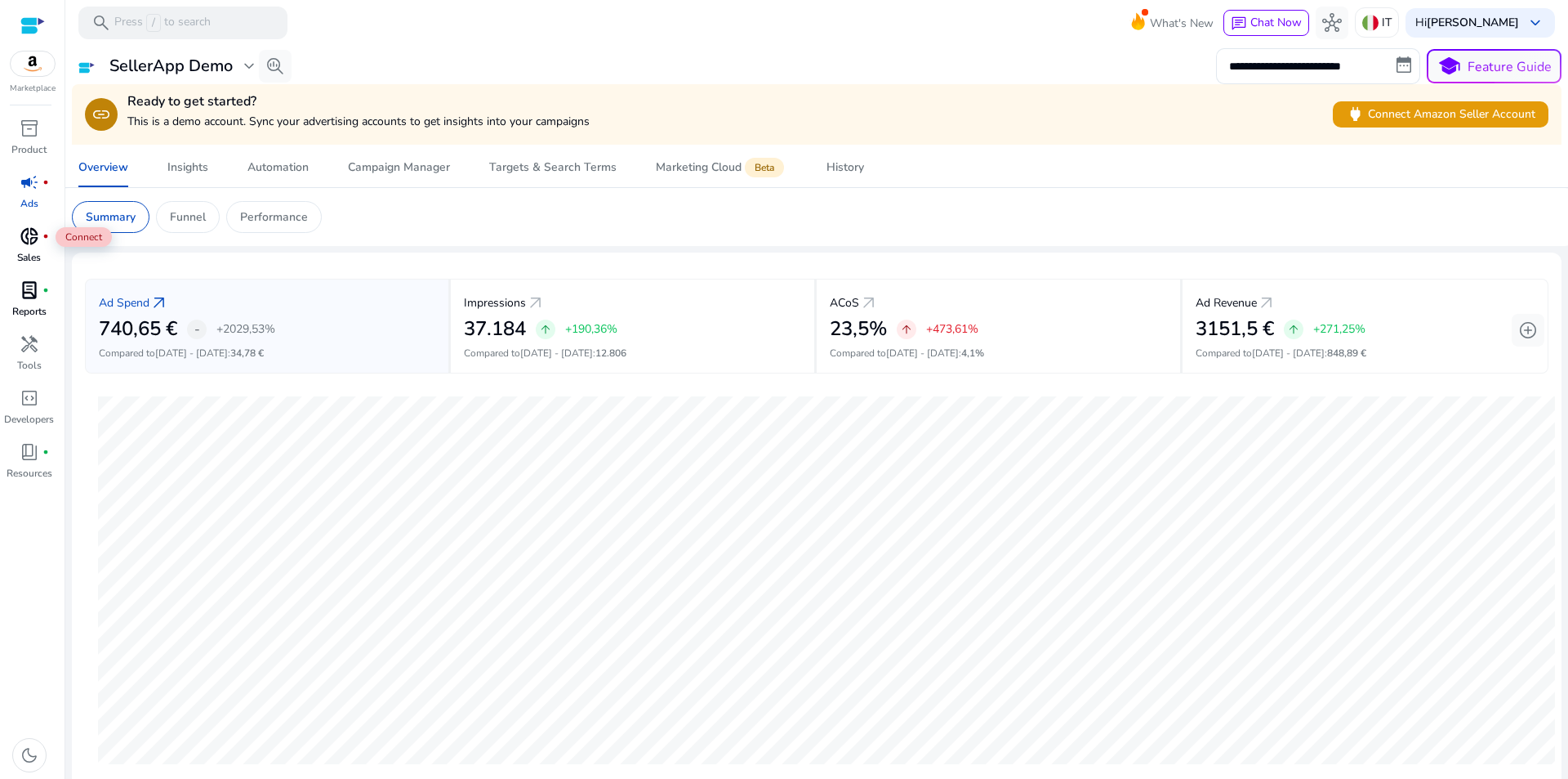
click at [27, 240] on span "donut_small" at bounding box center [29, 236] width 19 height 19
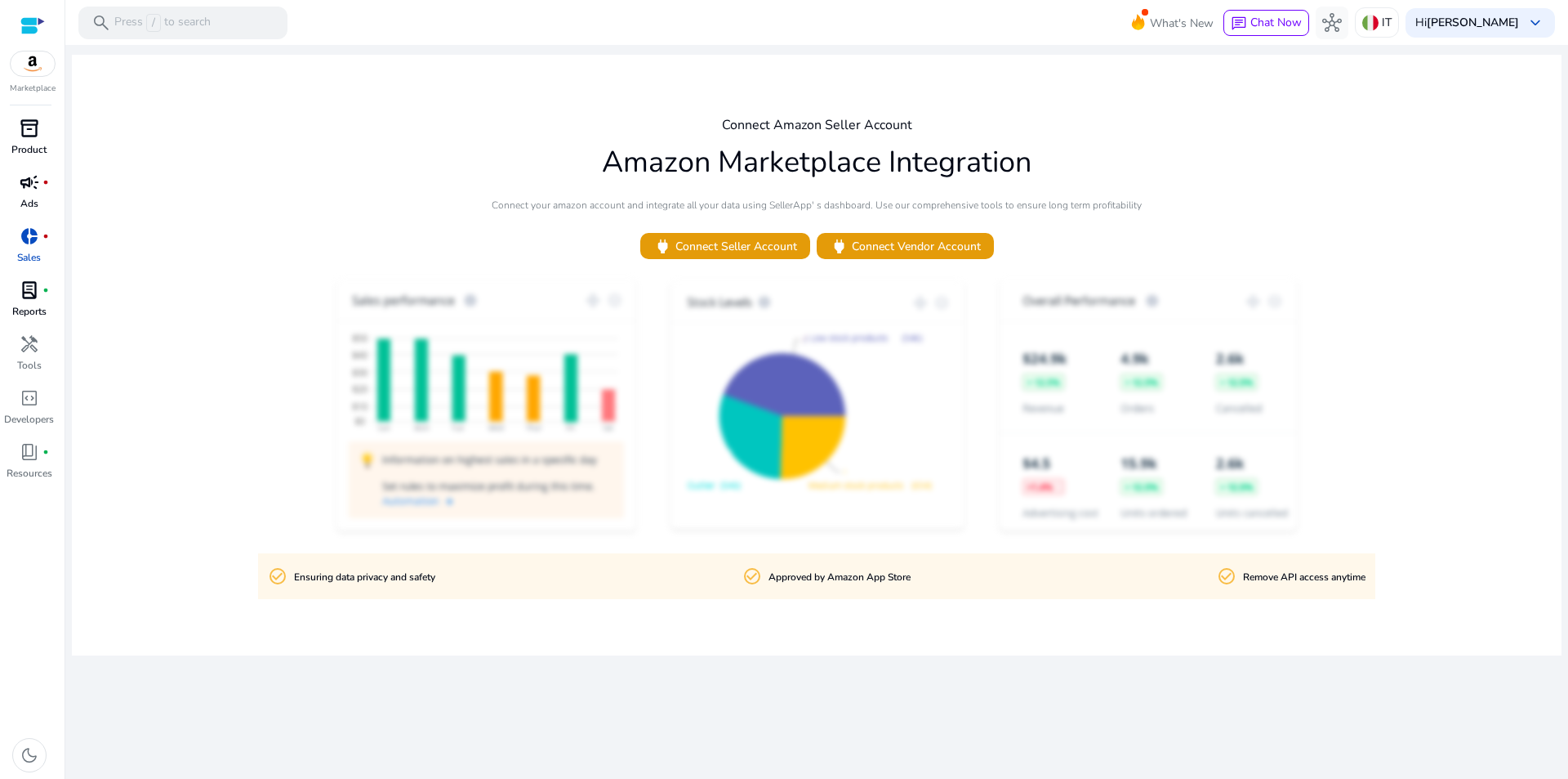
click at [30, 131] on span "inventory_2" at bounding box center [29, 129] width 19 height 19
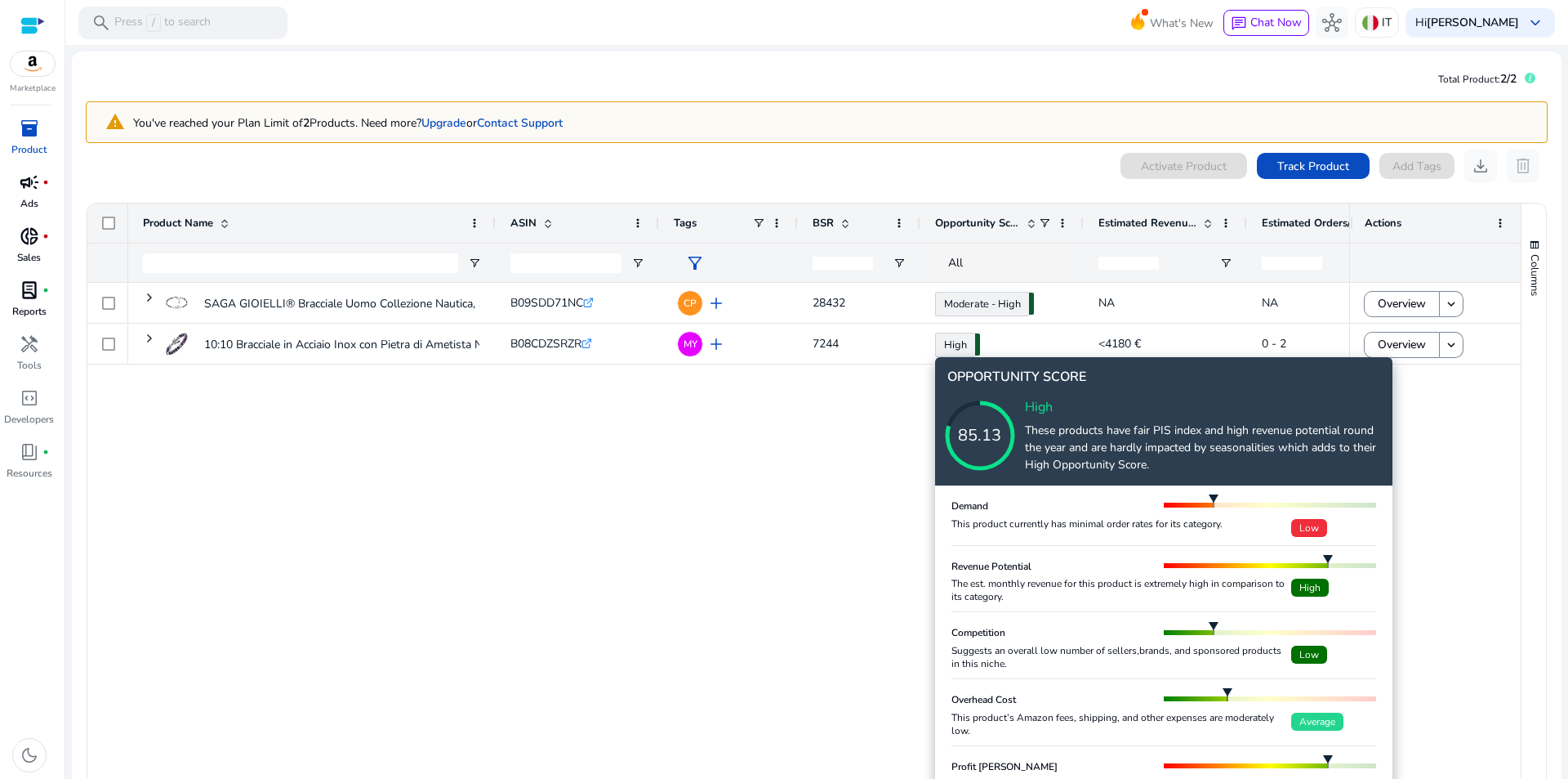
drag, startPoint x: 1263, startPoint y: 515, endPoint x: 1276, endPoint y: 520, distance: 13.9
click at [1264, 514] on div "Demand" at bounding box center [1164, 505] width 425 height 24
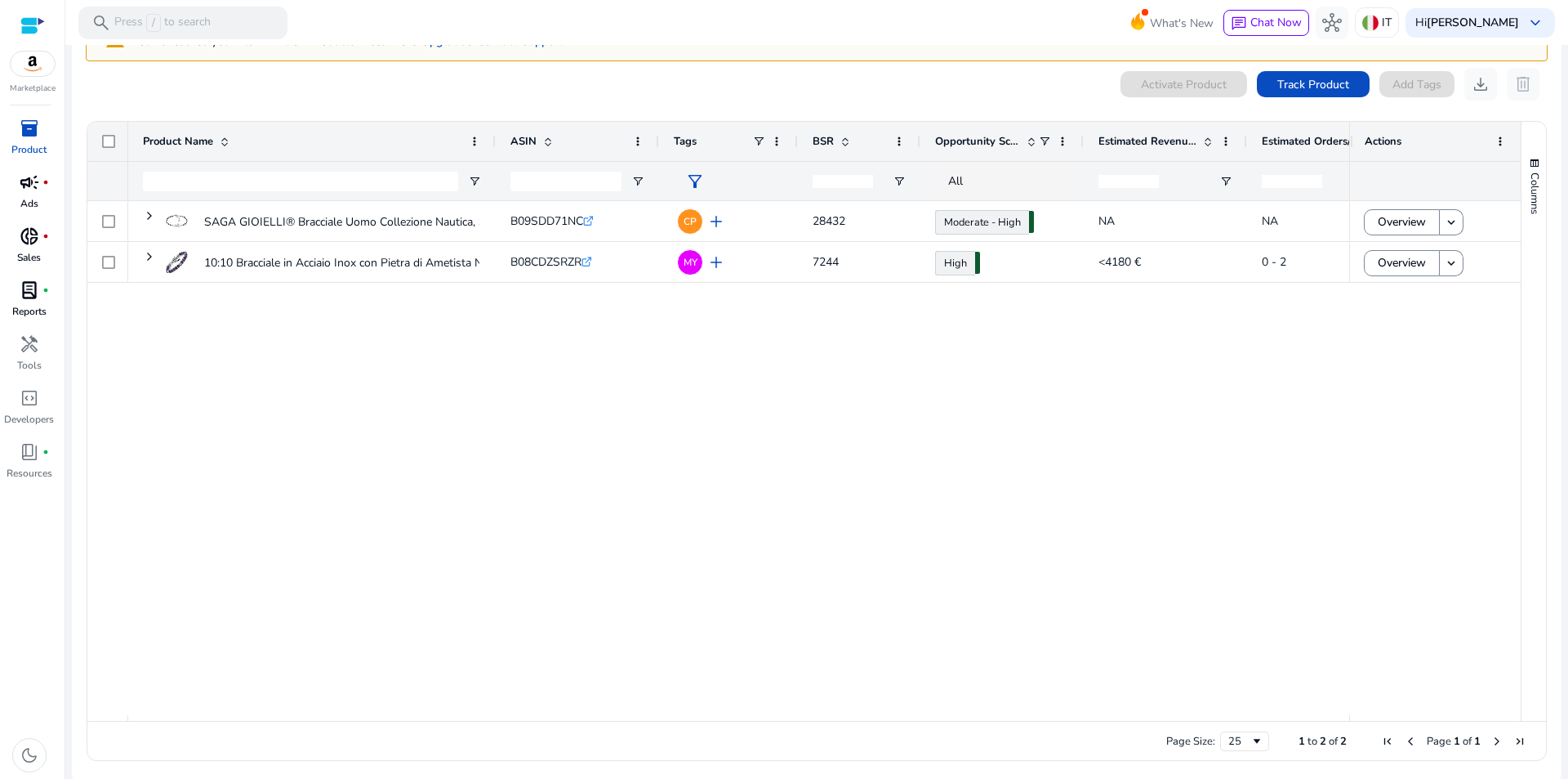
scroll to position [86, 0]
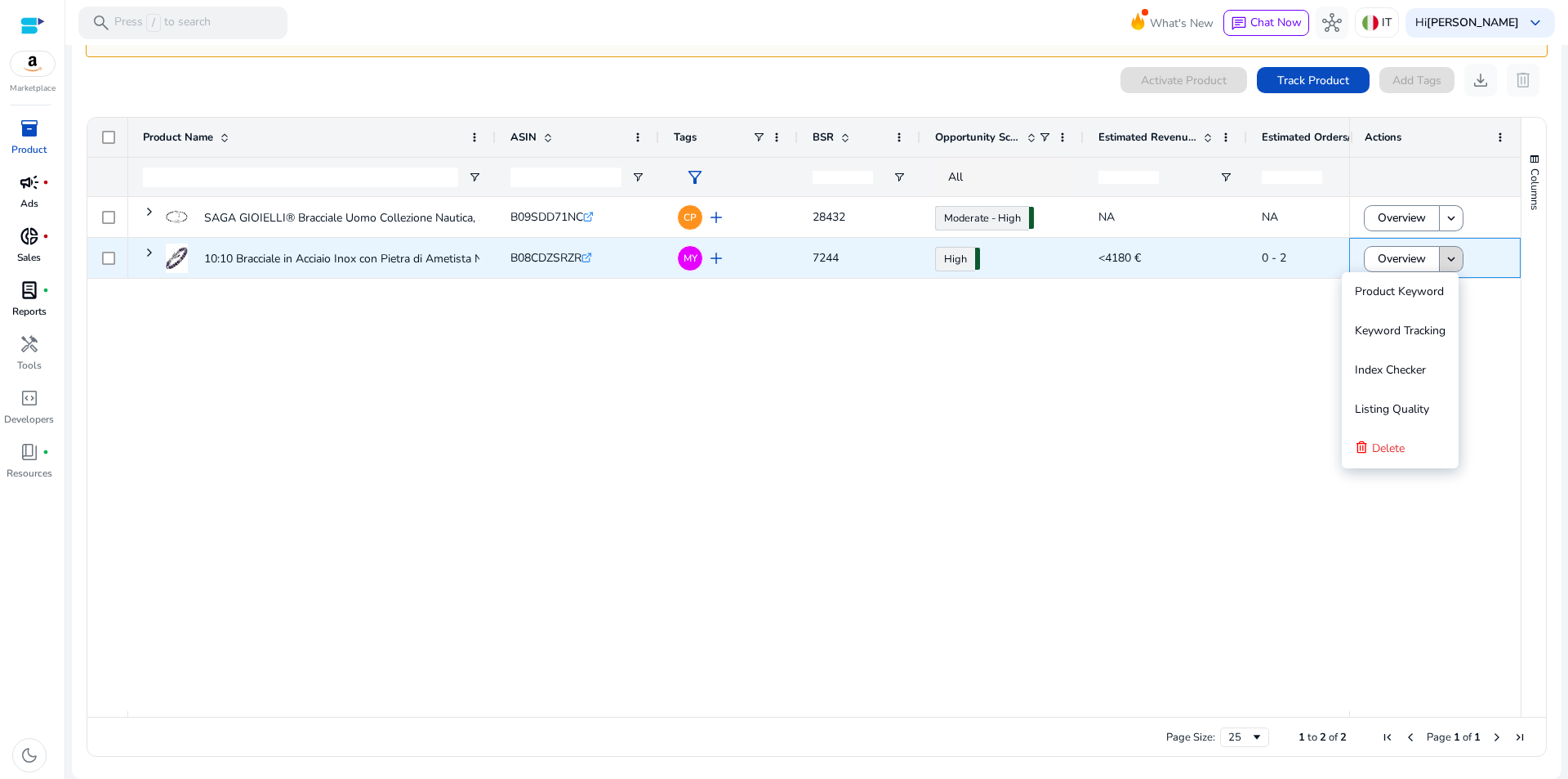
click at [1446, 258] on mat-icon "keyboard_arrow_down" at bounding box center [1450, 258] width 14 height 14
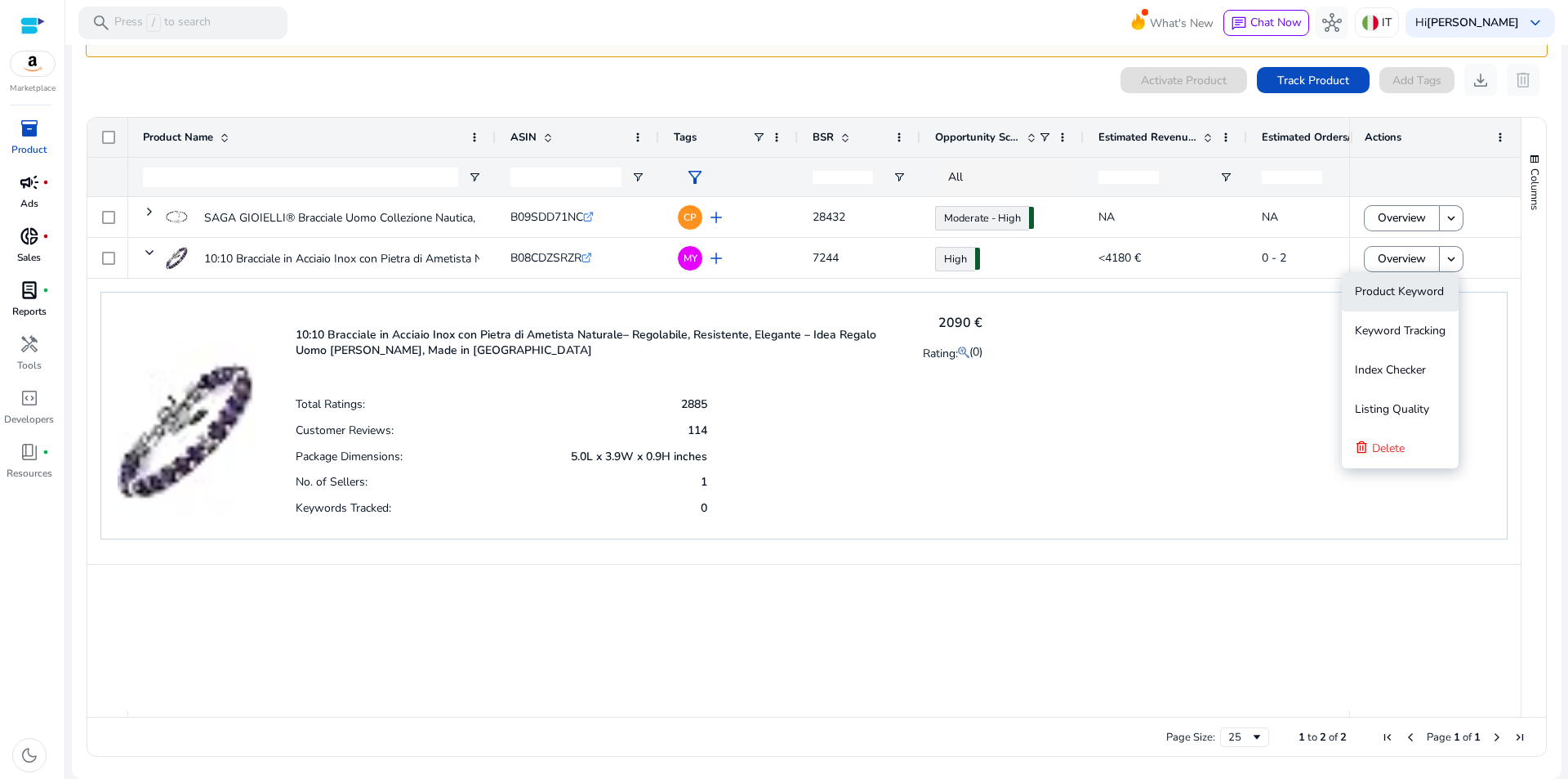
click at [1406, 294] on span "Product Keyword" at bounding box center [1399, 291] width 89 height 15
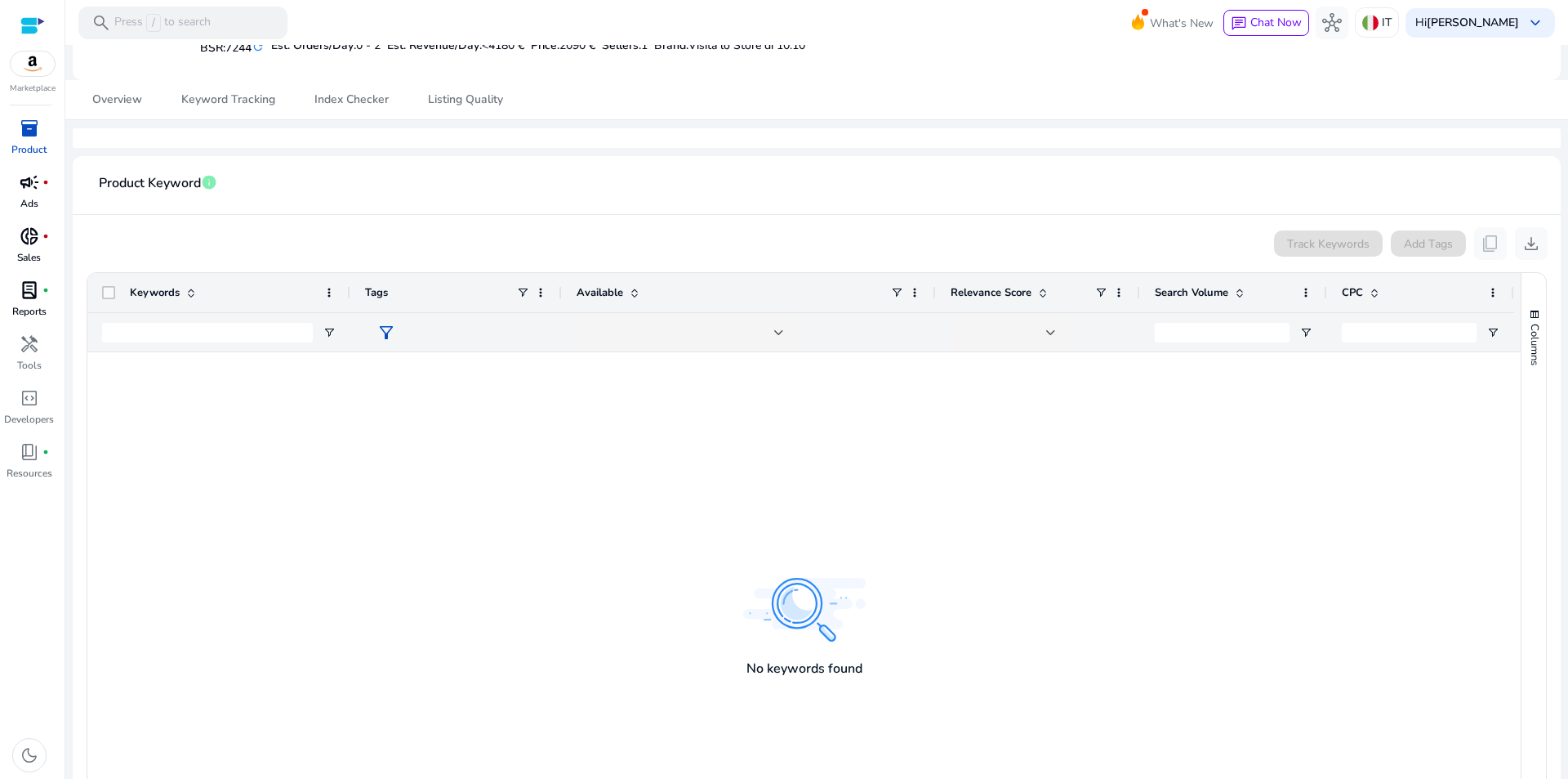
scroll to position [163, 0]
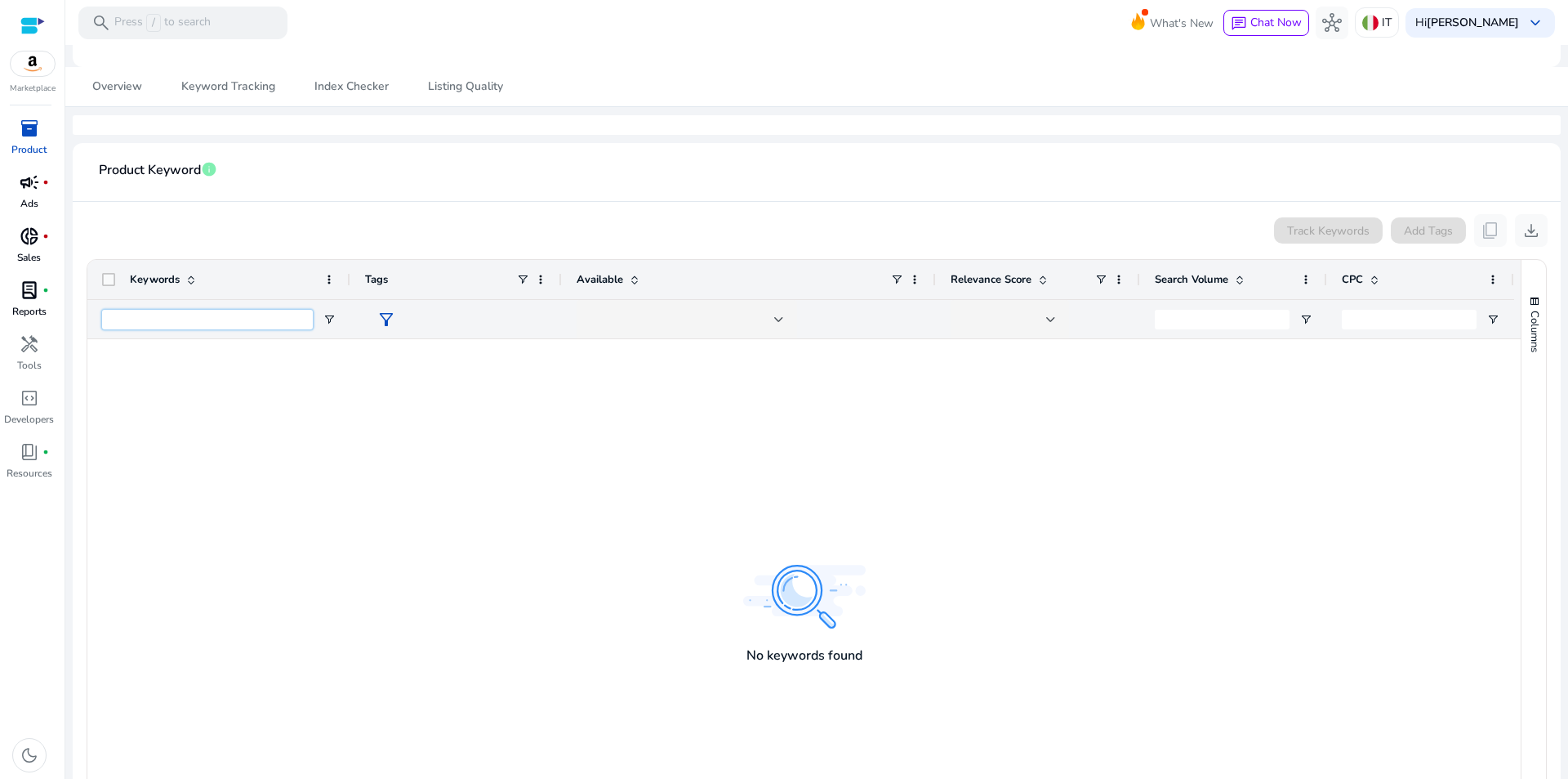
click at [159, 310] on input "Keywords Filter Input" at bounding box center [208, 319] width 211 height 19
type input "*********"
click at [1531, 319] on span "Columns" at bounding box center [1534, 331] width 14 height 42
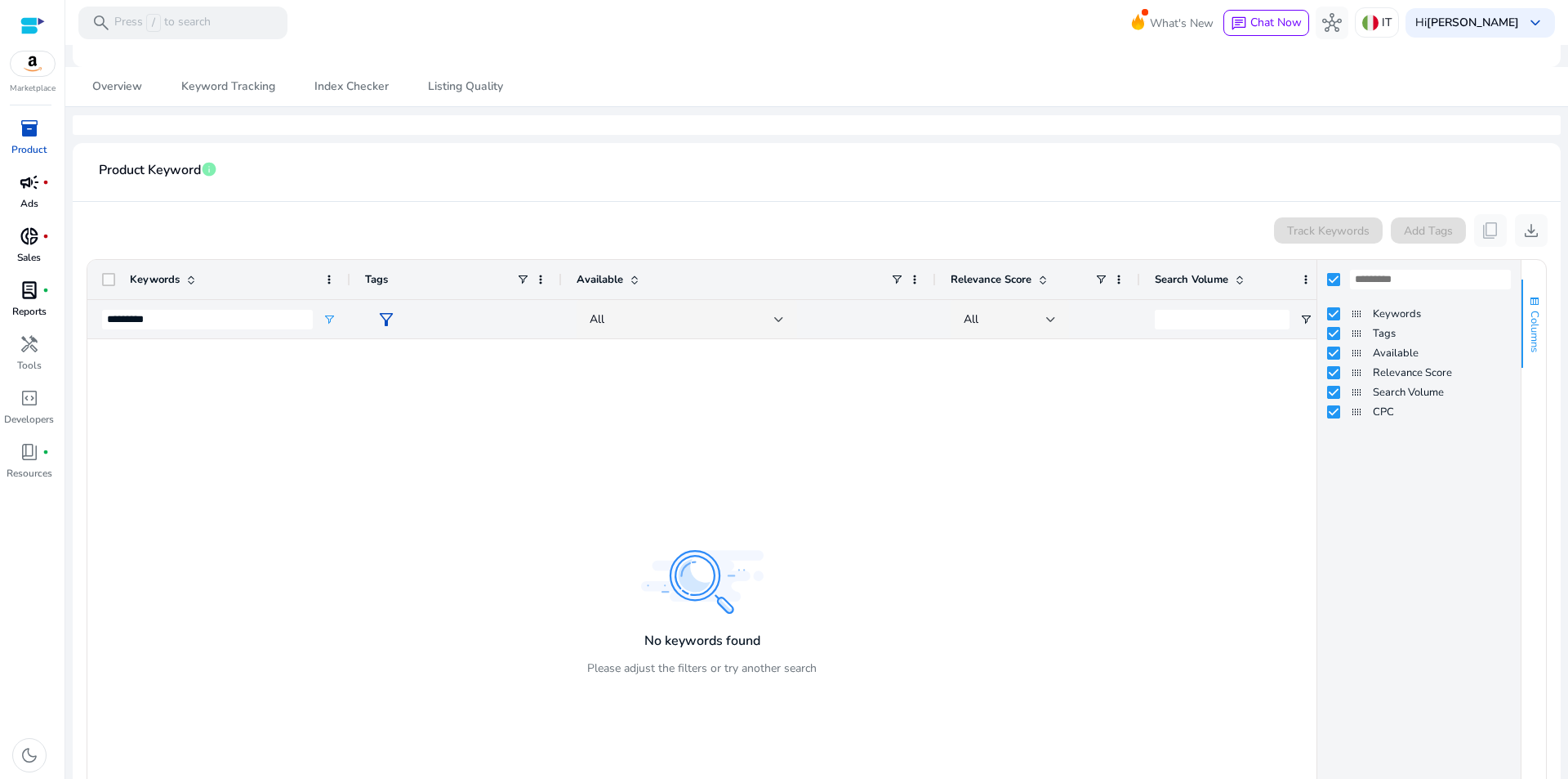
click at [1531, 319] on span "Columns" at bounding box center [1534, 331] width 14 height 42
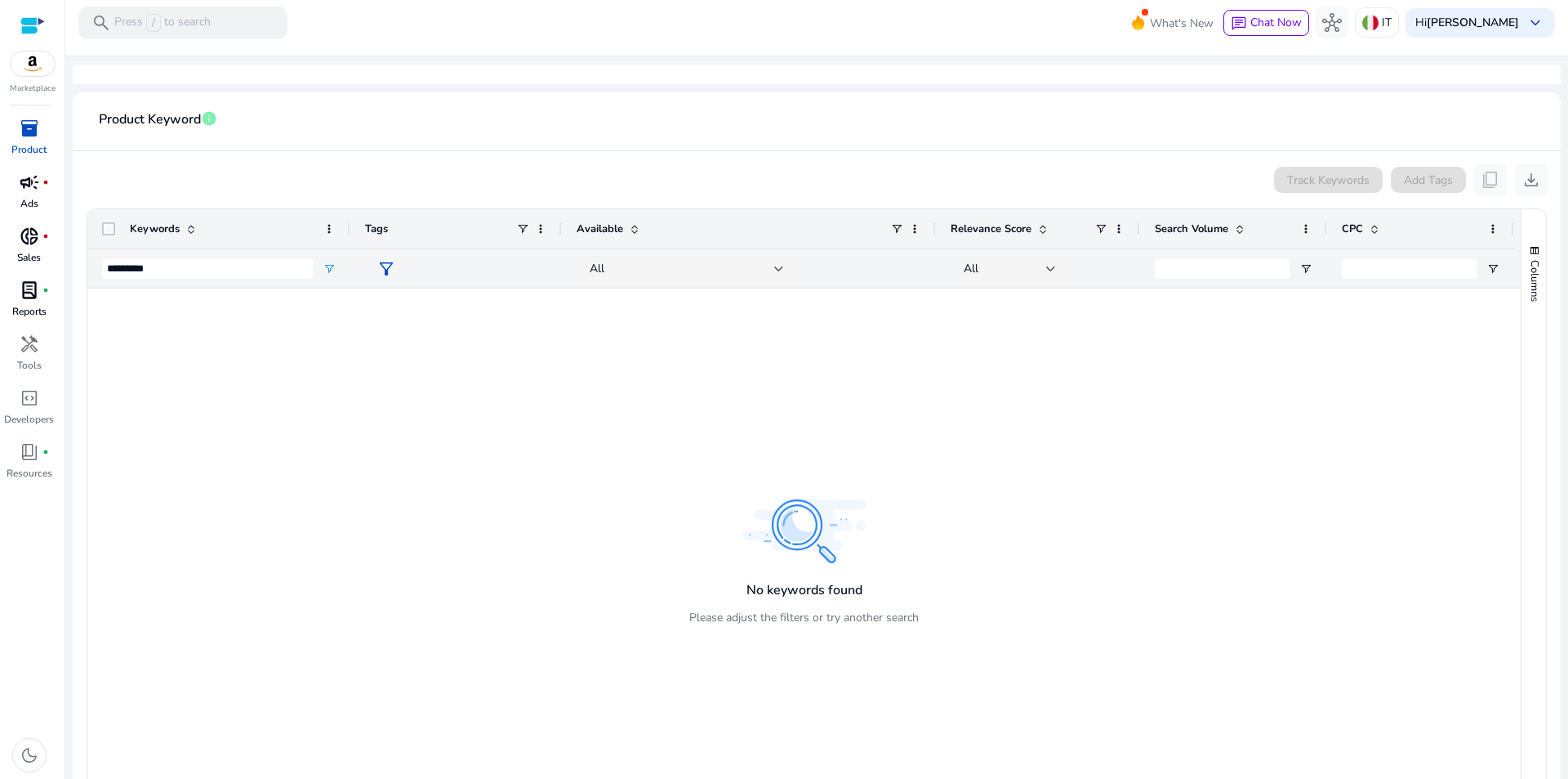
scroll to position [0, 0]
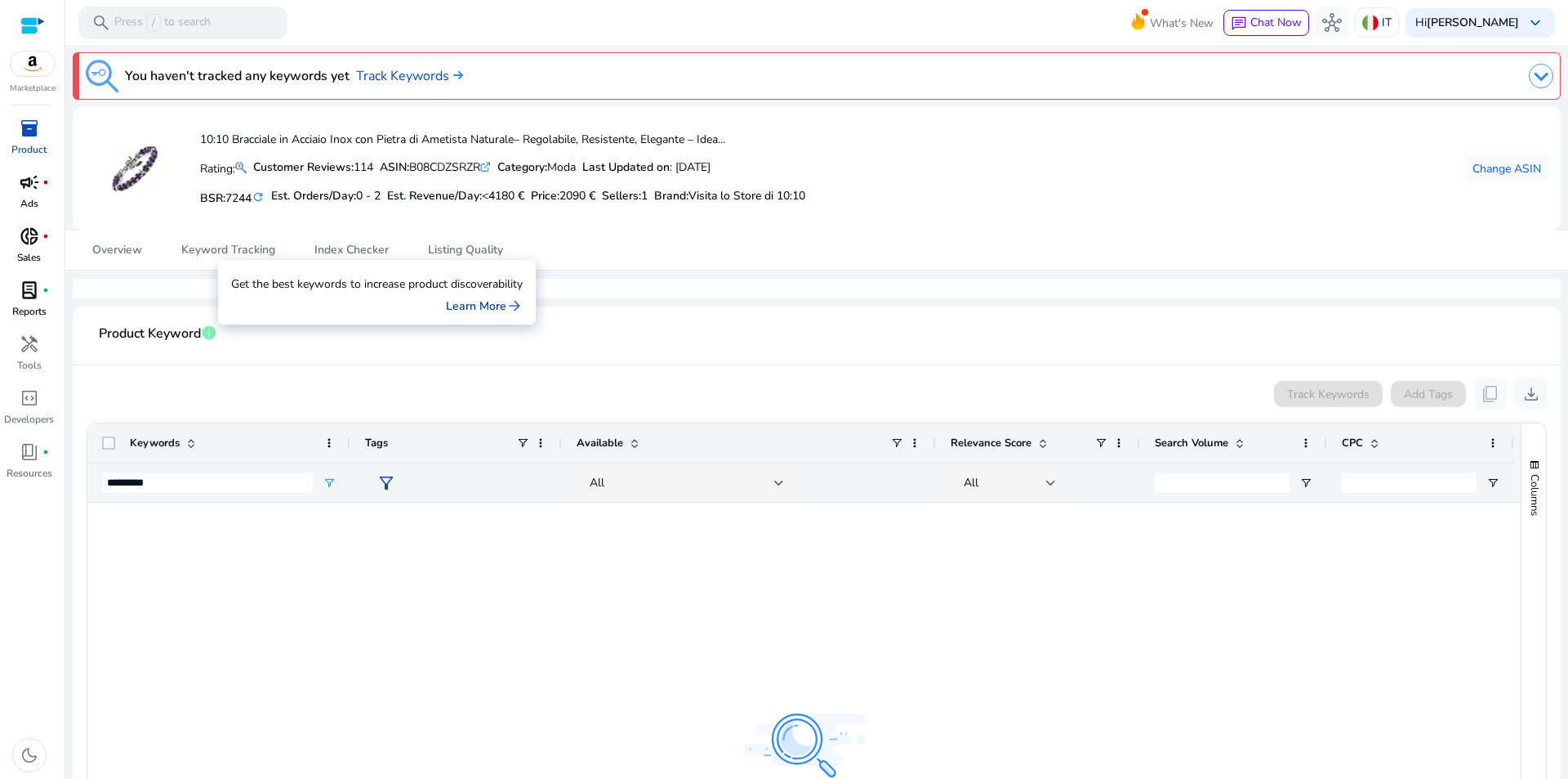
click at [512, 306] on span "arrow_forward" at bounding box center [514, 305] width 16 height 16
